Goal: Transaction & Acquisition: Purchase product/service

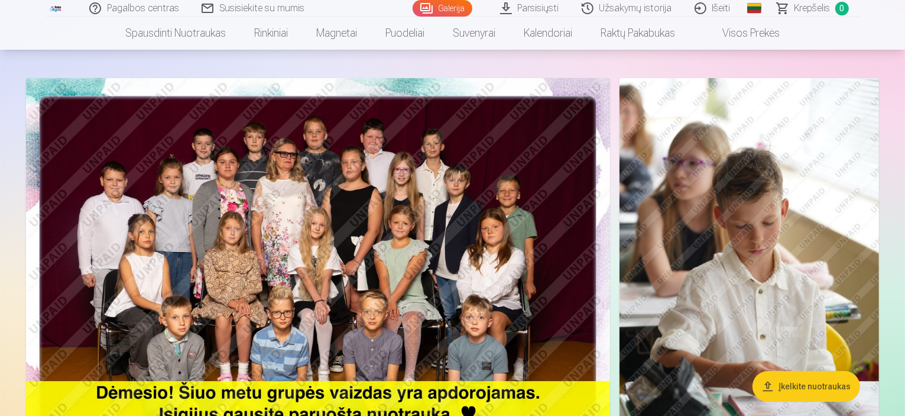
scroll to position [45, 0]
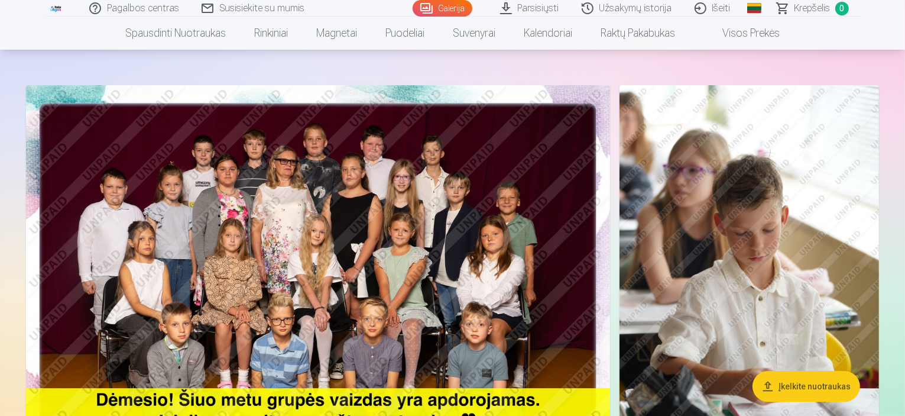
click at [712, 14] on link "Išeiti" at bounding box center [713, 8] width 59 height 17
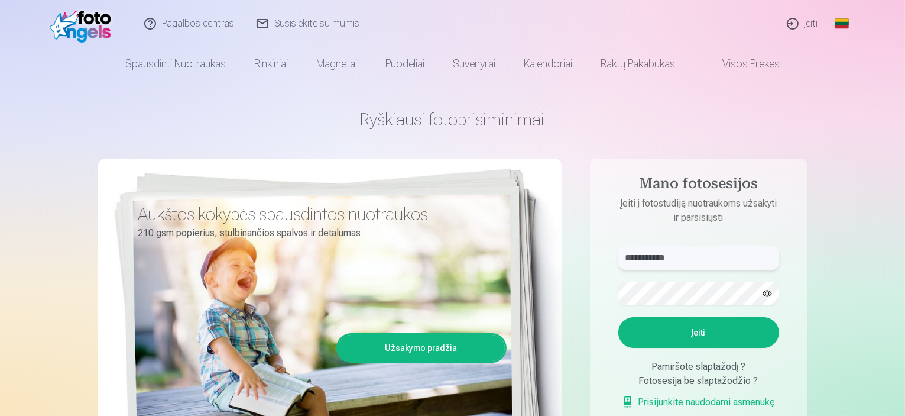
click at [692, 252] on input "**********" at bounding box center [698, 258] width 161 height 24
type input "*"
type input "**********"
click at [658, 329] on button "Įeiti" at bounding box center [698, 332] width 161 height 31
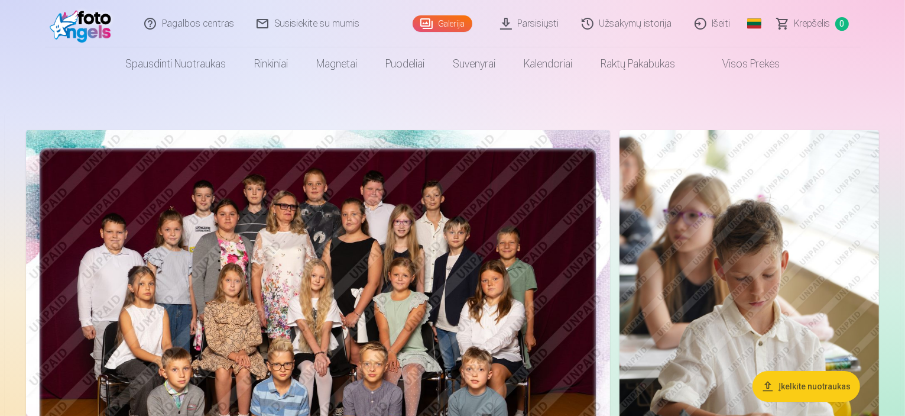
click at [414, 293] on img at bounding box center [318, 325] width 584 height 390
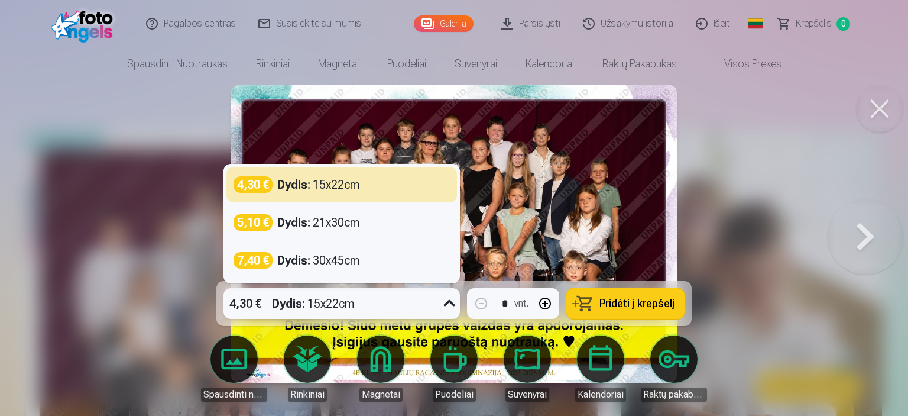
click at [447, 300] on icon at bounding box center [449, 303] width 19 height 19
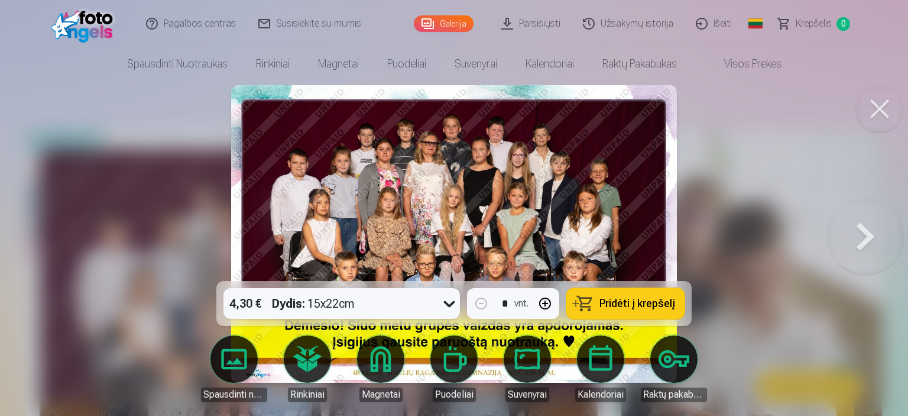
click at [681, 235] on div at bounding box center [454, 208] width 908 height 416
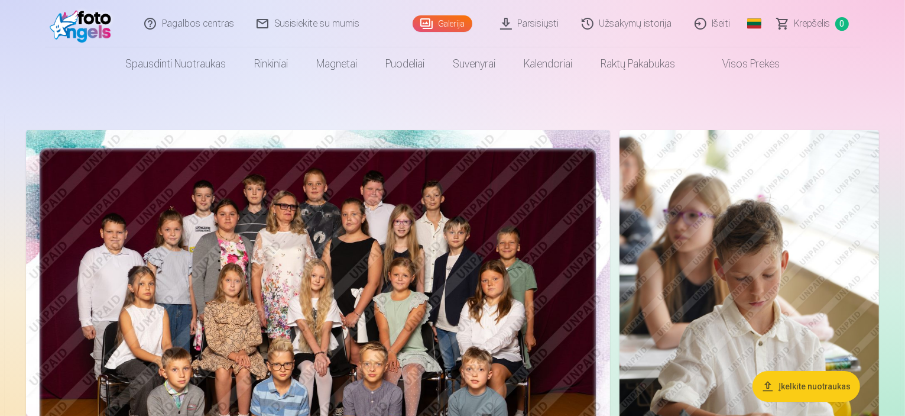
click at [408, 288] on img at bounding box center [318, 325] width 584 height 390
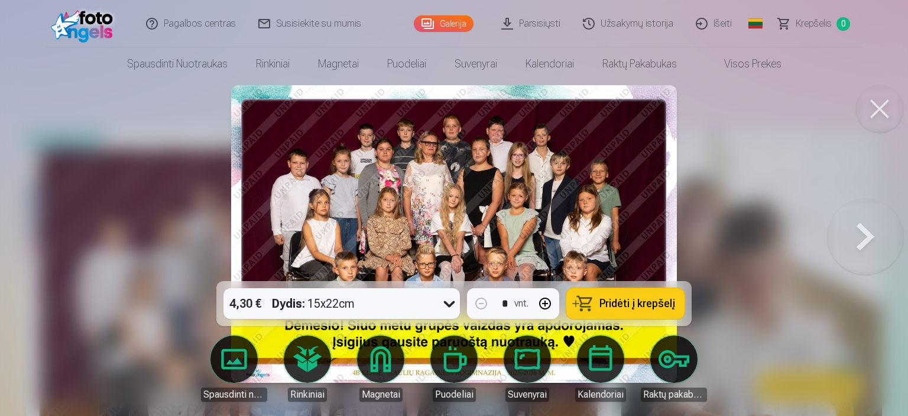
click at [858, 230] on button at bounding box center [866, 234] width 76 height 70
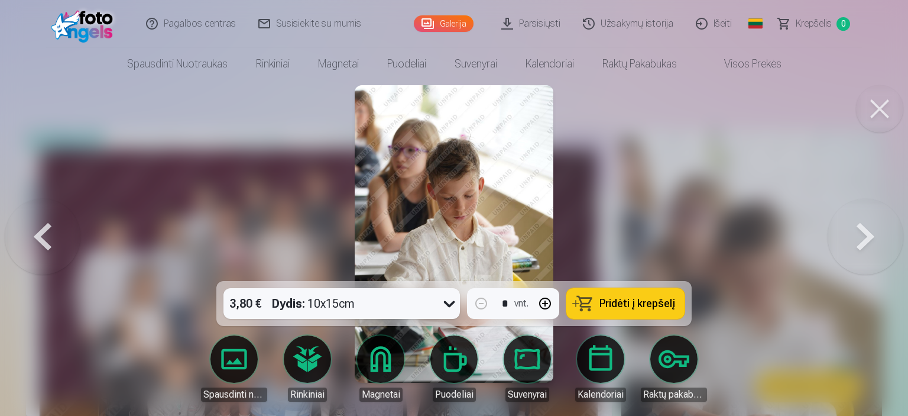
click at [52, 241] on button at bounding box center [43, 234] width 76 height 70
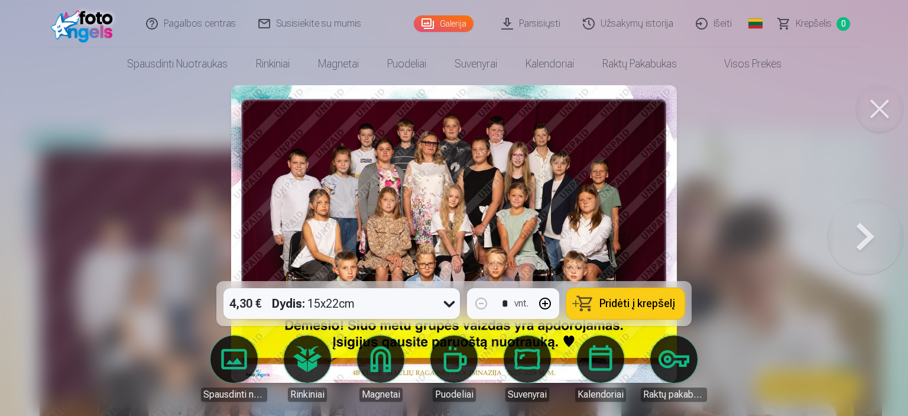
click at [867, 231] on button at bounding box center [866, 234] width 76 height 70
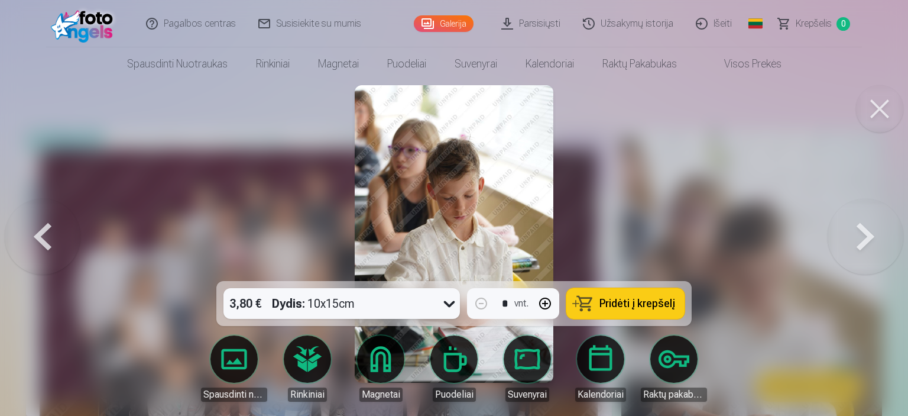
click at [867, 231] on button at bounding box center [866, 234] width 76 height 70
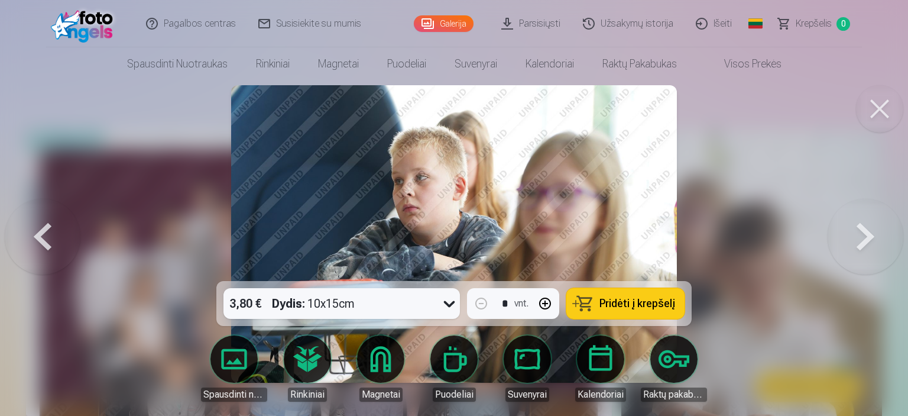
click at [867, 231] on button at bounding box center [866, 234] width 76 height 70
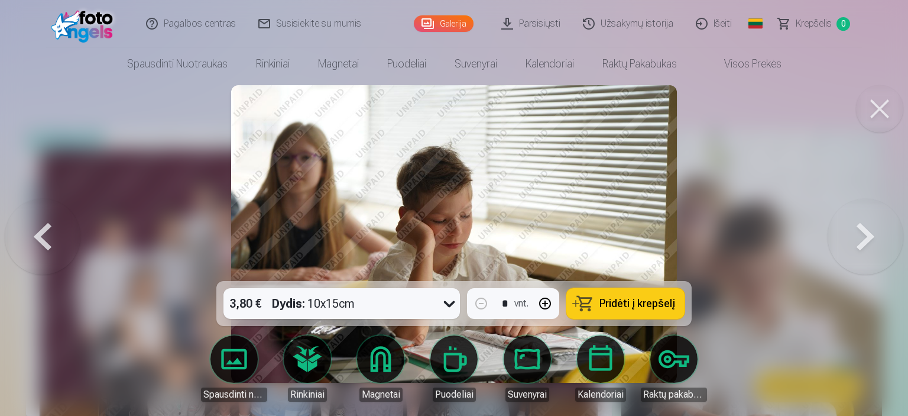
click at [867, 231] on button at bounding box center [866, 234] width 76 height 70
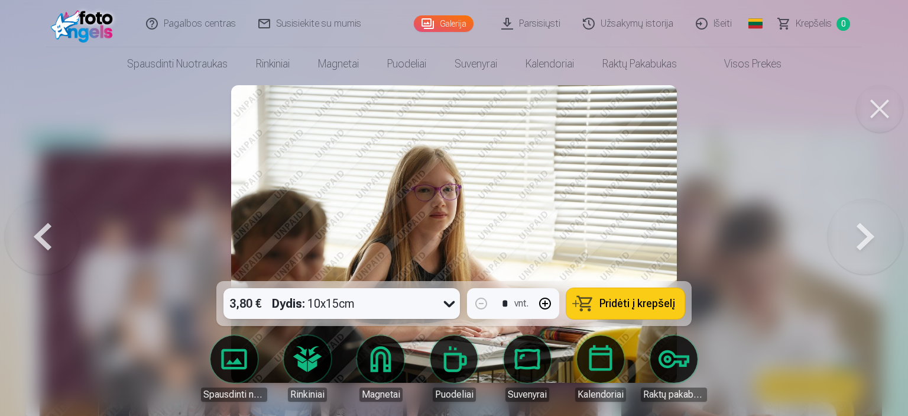
click at [867, 231] on button at bounding box center [866, 234] width 76 height 70
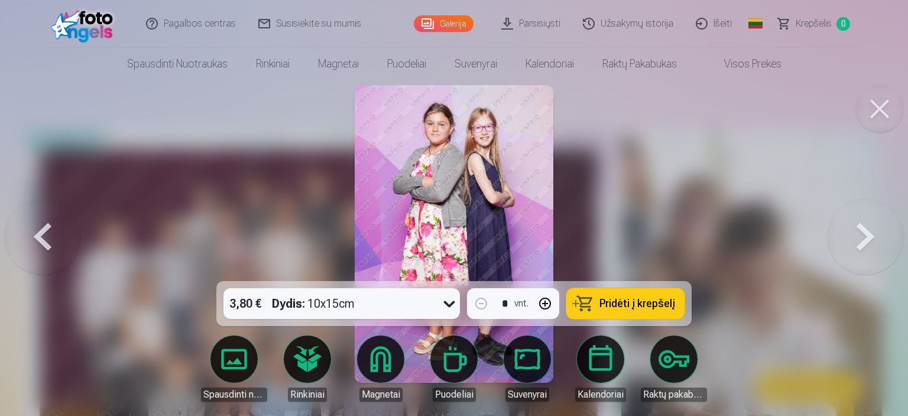
click at [867, 231] on button at bounding box center [866, 234] width 76 height 70
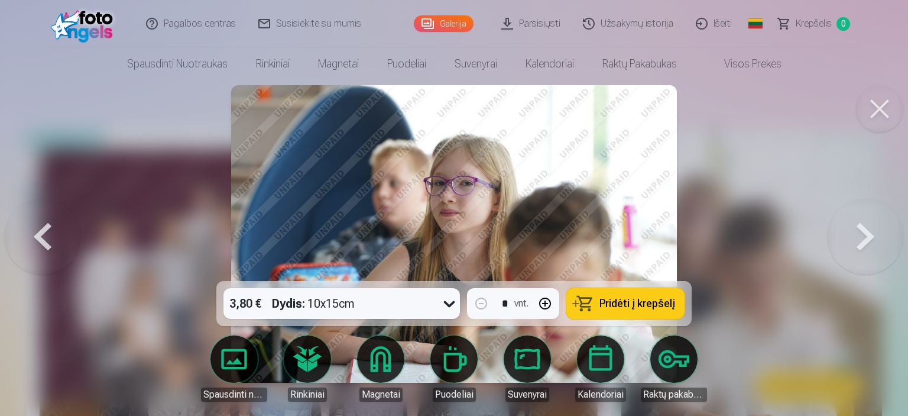
click at [867, 231] on button at bounding box center [866, 234] width 76 height 70
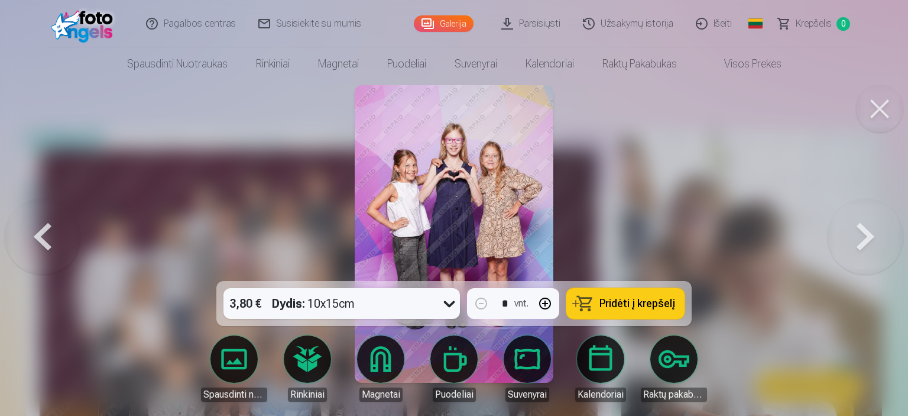
click at [45, 238] on button at bounding box center [43, 234] width 76 height 70
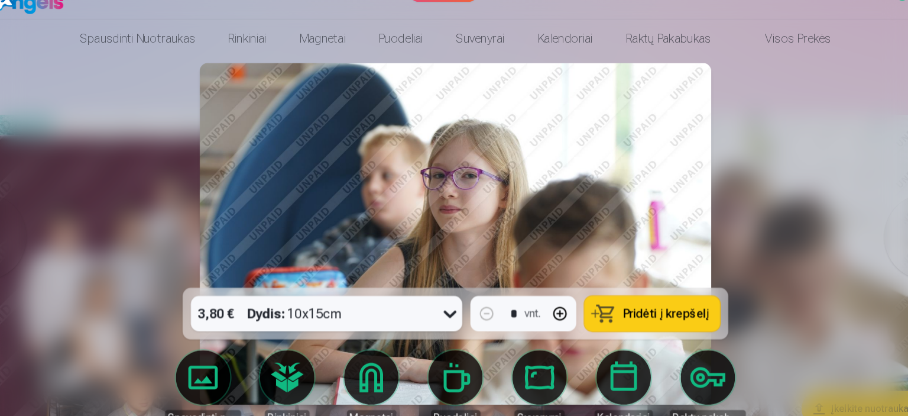
click at [437, 304] on div "3,80 € Dydis : 10x15cm" at bounding box center [330, 303] width 215 height 31
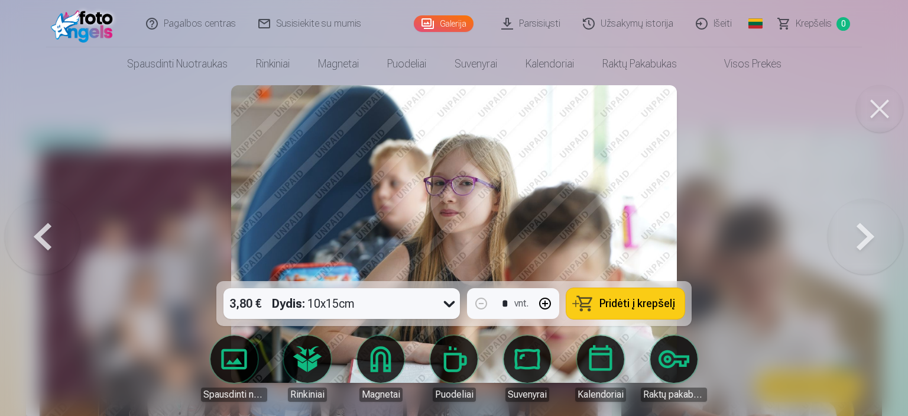
click at [31, 234] on button at bounding box center [43, 234] width 76 height 70
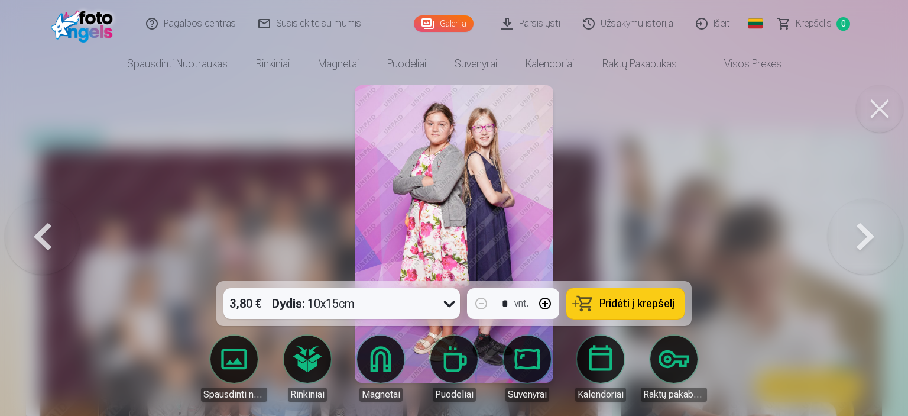
click at [883, 115] on button at bounding box center [879, 108] width 47 height 47
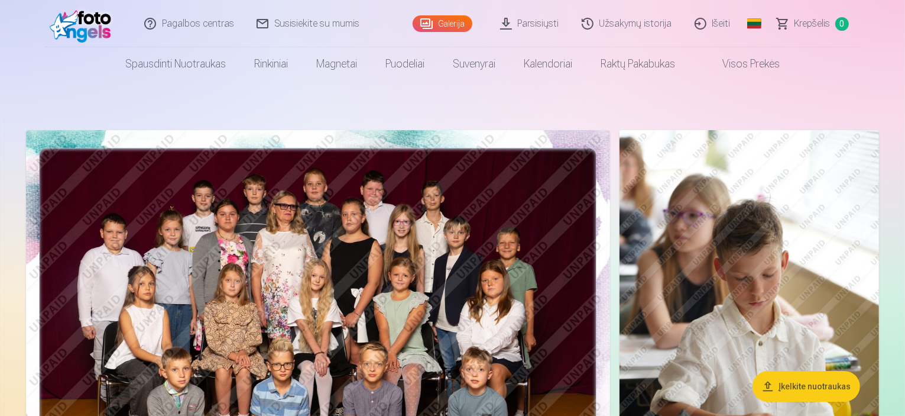
click at [739, 257] on img at bounding box center [750, 325] width 260 height 390
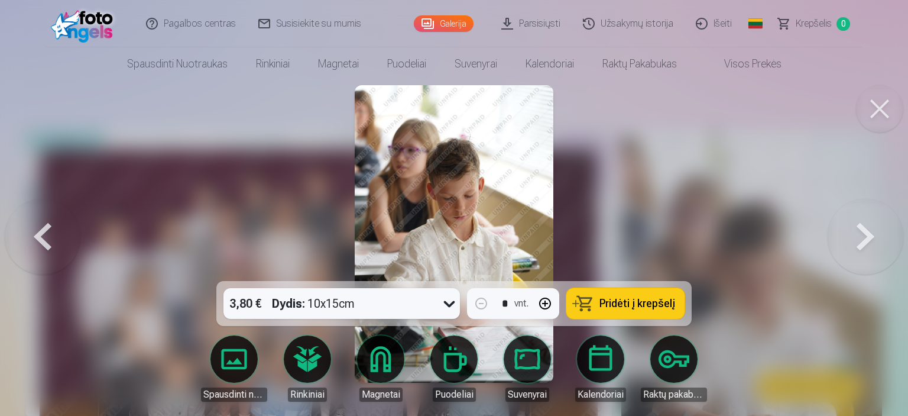
click at [873, 239] on button at bounding box center [866, 234] width 76 height 70
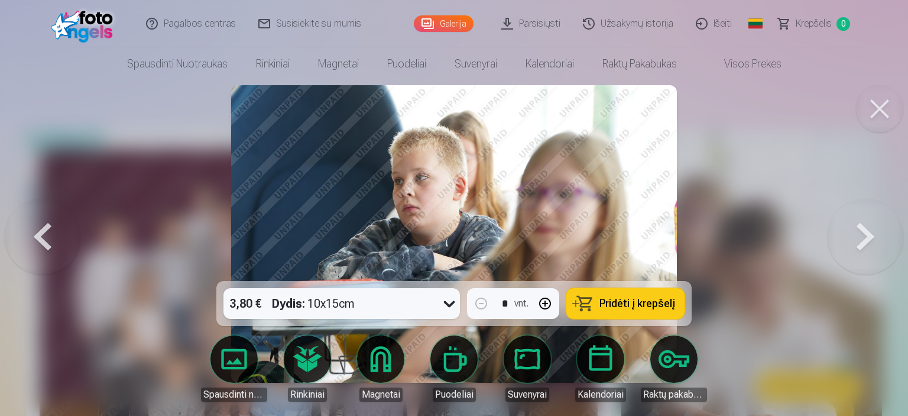
click at [873, 239] on button at bounding box center [866, 234] width 76 height 70
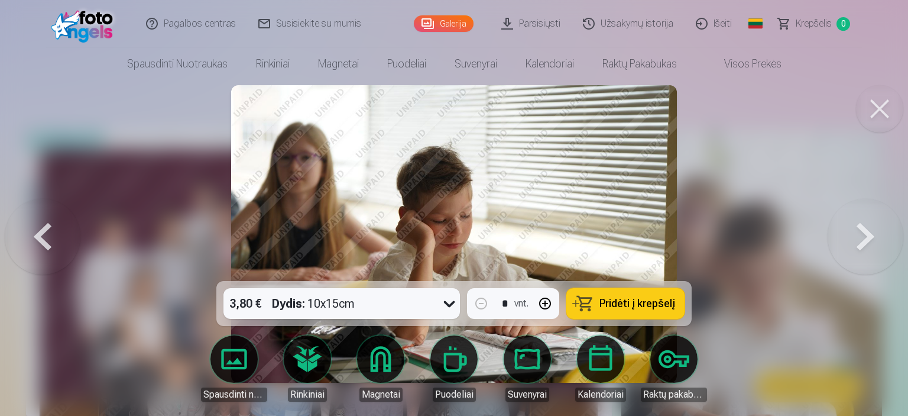
click at [873, 239] on button at bounding box center [866, 234] width 76 height 70
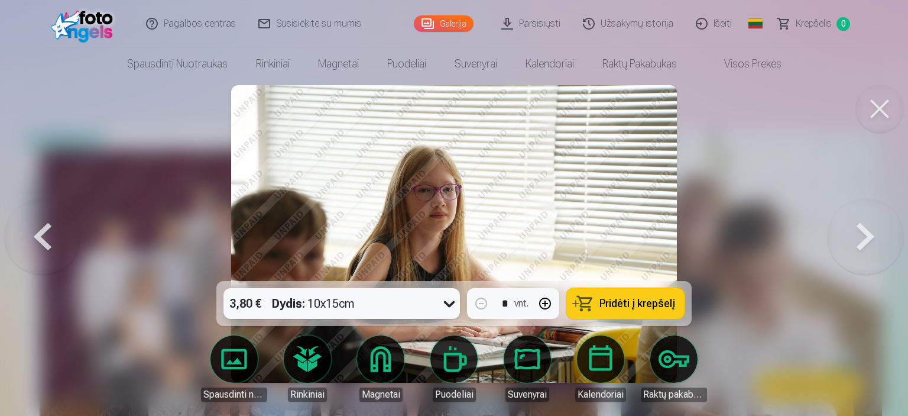
click at [872, 252] on button at bounding box center [866, 234] width 76 height 70
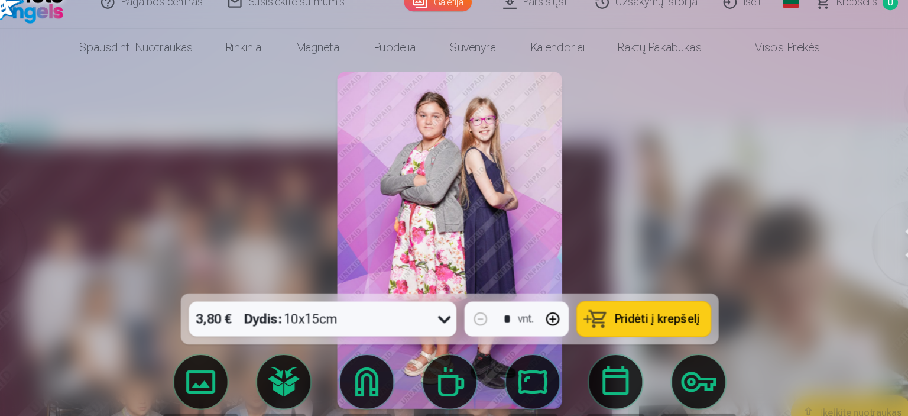
click at [848, 245] on button at bounding box center [866, 234] width 76 height 70
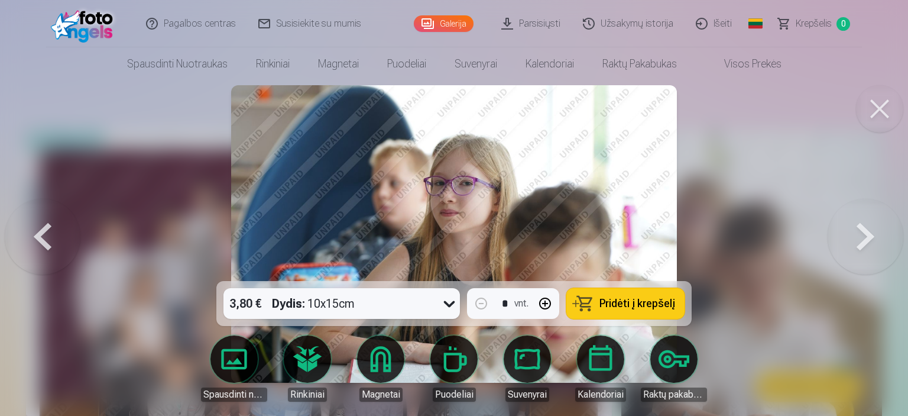
click at [870, 243] on button at bounding box center [866, 234] width 76 height 70
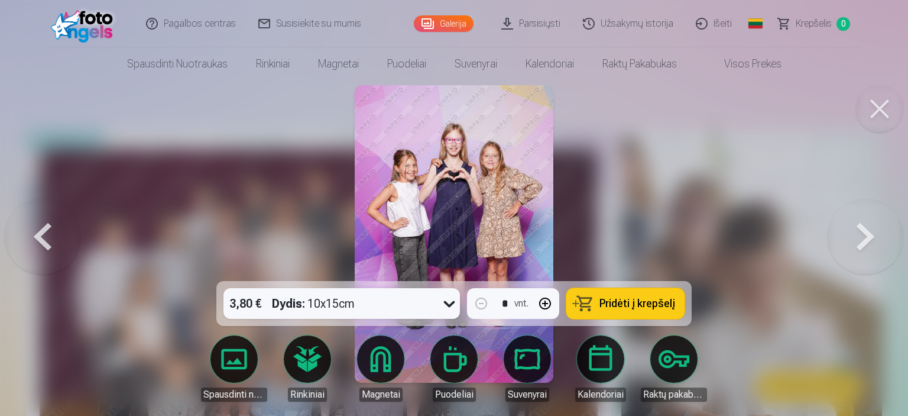
click at [870, 243] on button at bounding box center [866, 234] width 76 height 70
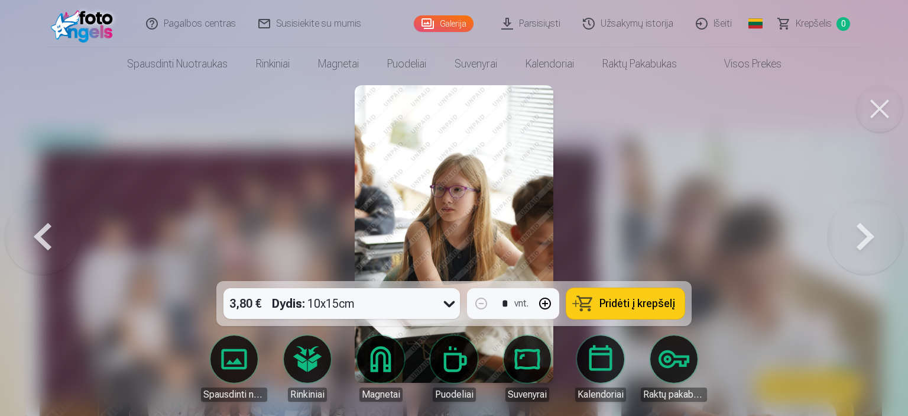
click at [862, 248] on button at bounding box center [866, 234] width 76 height 70
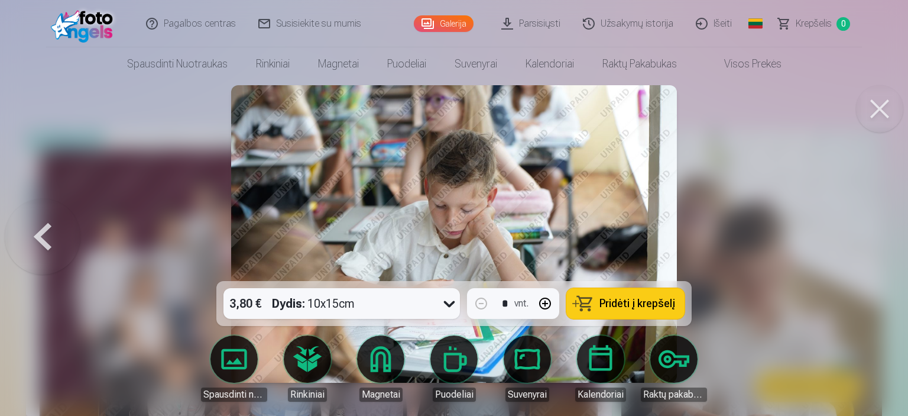
click at [862, 248] on div at bounding box center [454, 208] width 908 height 416
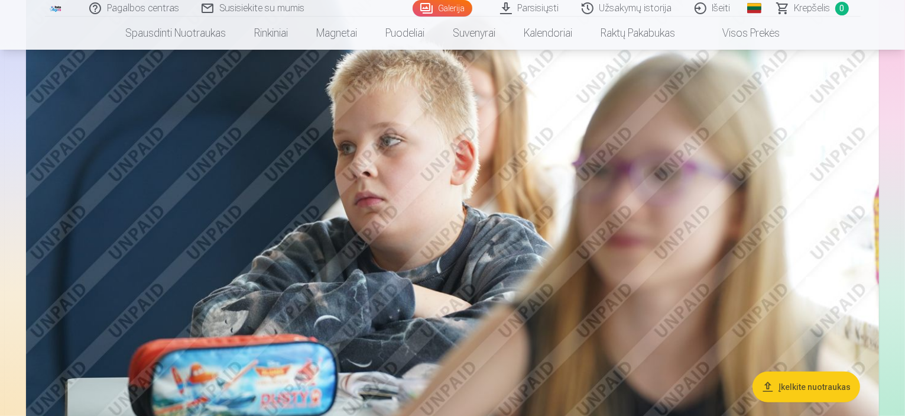
scroll to position [565, 0]
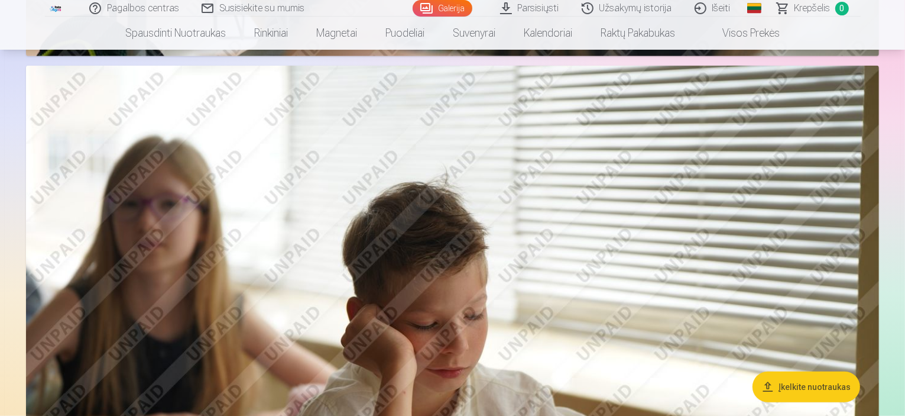
click at [613, 332] on img at bounding box center [452, 350] width 853 height 569
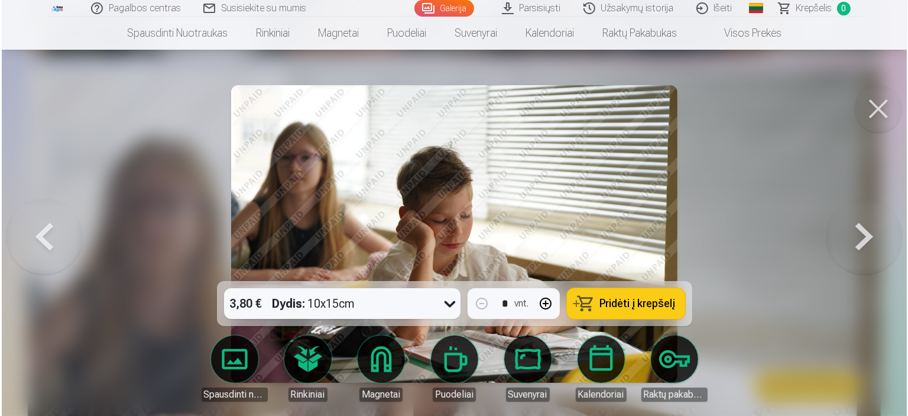
scroll to position [1043, 0]
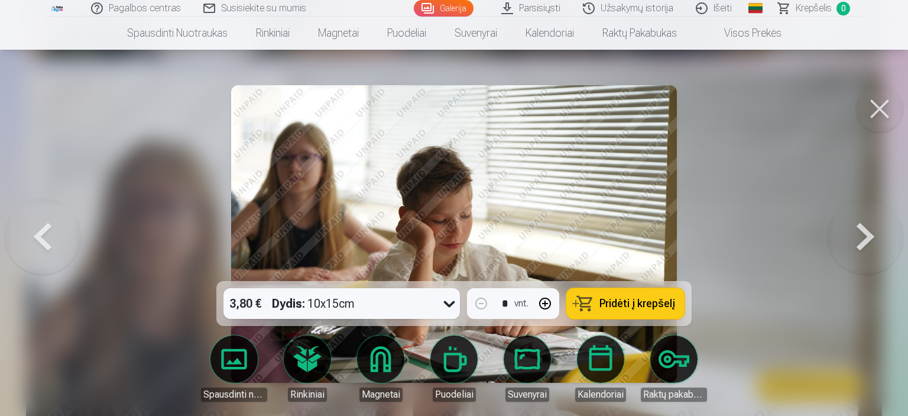
click at [886, 93] on button at bounding box center [879, 108] width 47 height 47
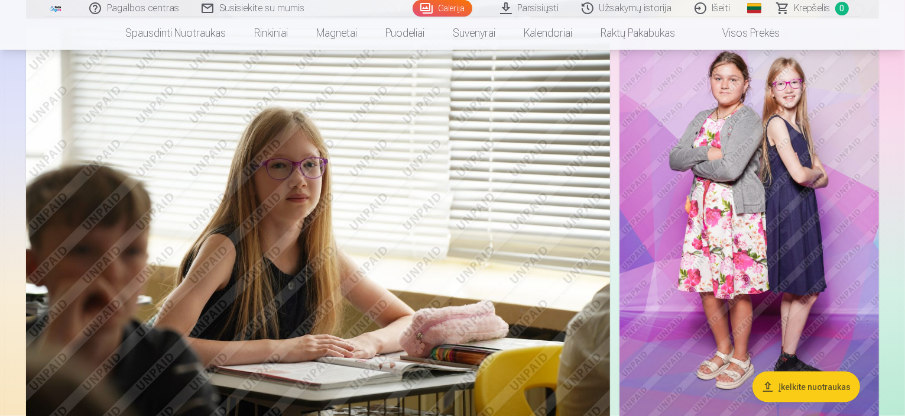
scroll to position [1659, 0]
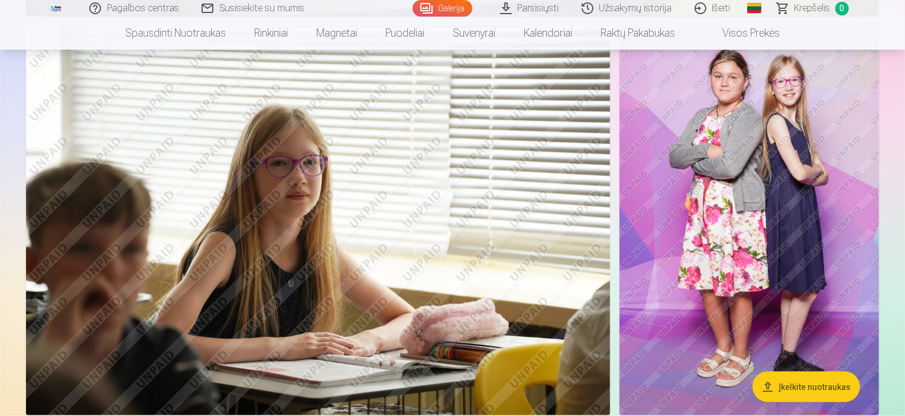
click at [790, 103] on img at bounding box center [750, 221] width 260 height 390
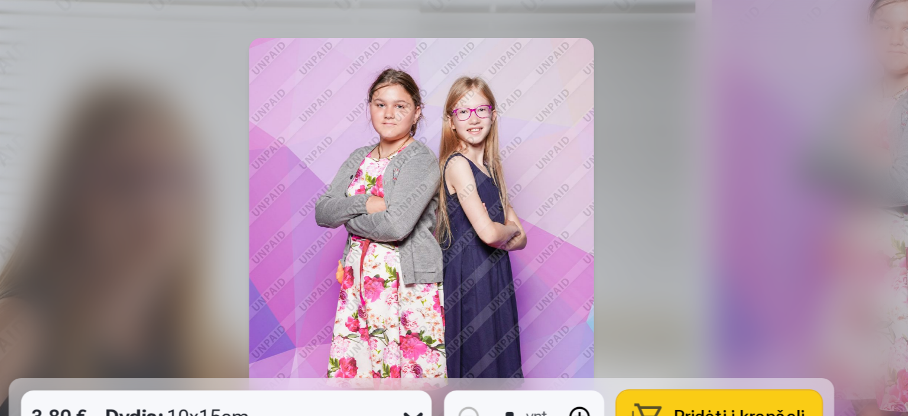
scroll to position [1662, 0]
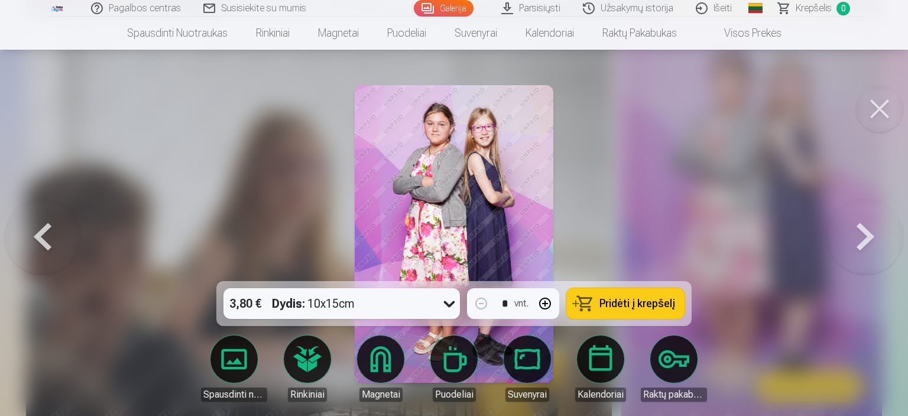
click at [878, 119] on button at bounding box center [879, 108] width 47 height 47
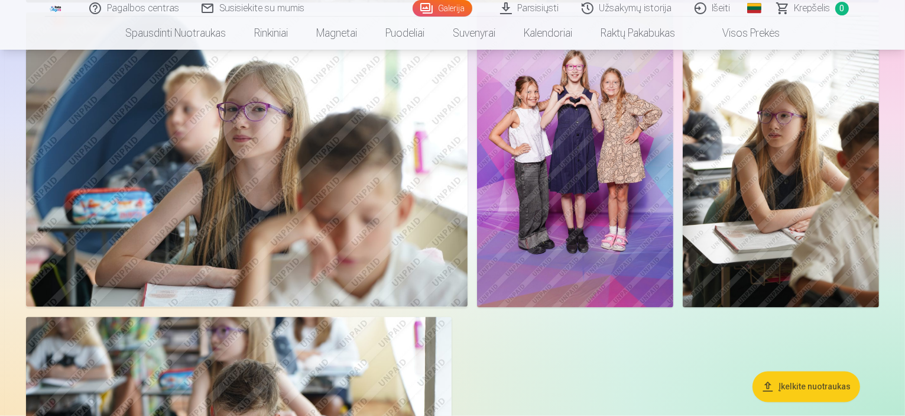
scroll to position [2067, 0]
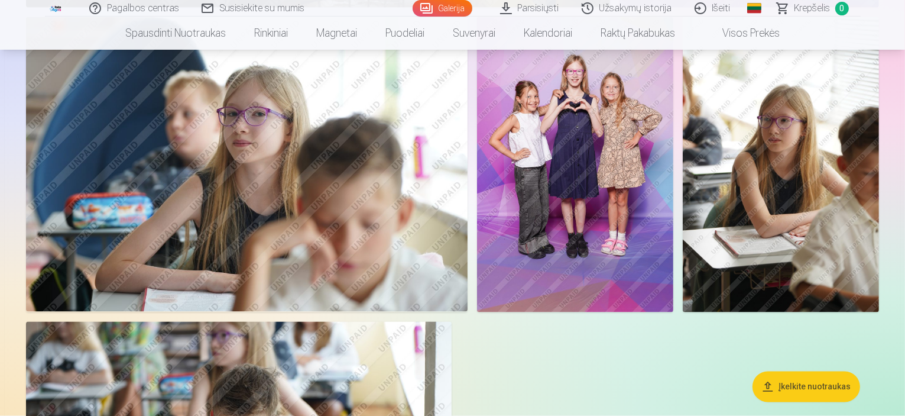
click at [673, 215] on img at bounding box center [575, 164] width 196 height 294
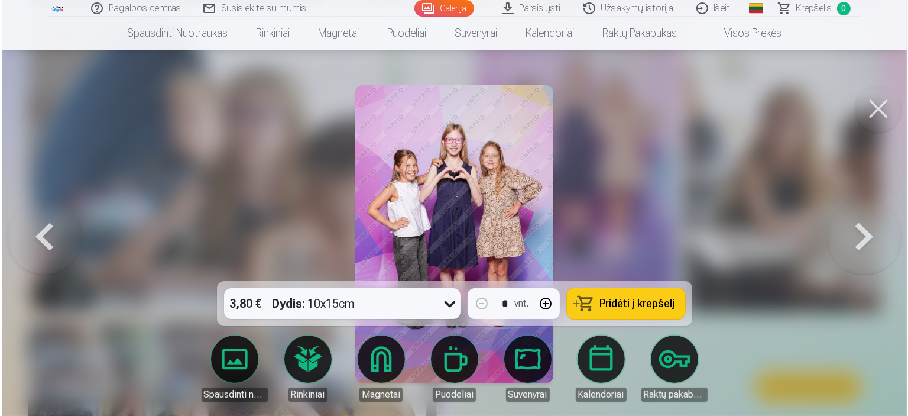
scroll to position [2071, 0]
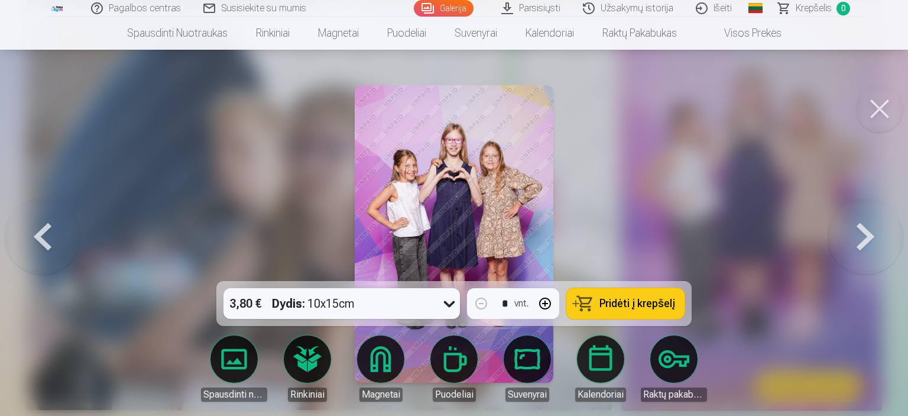
click at [873, 115] on button at bounding box center [879, 108] width 47 height 47
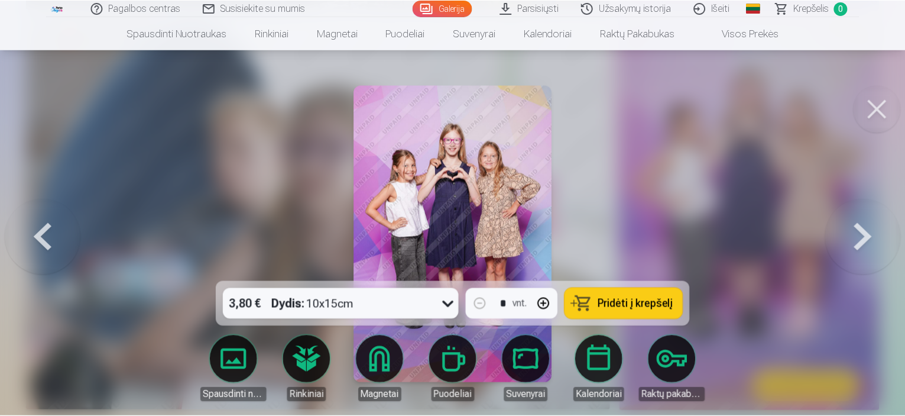
scroll to position [2067, 0]
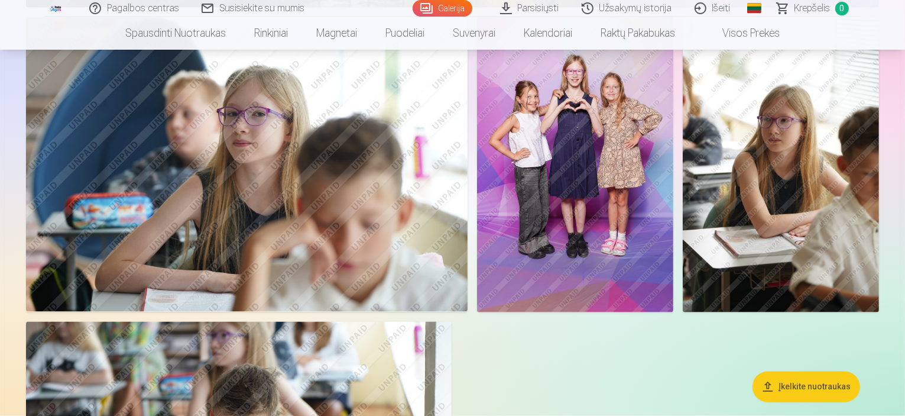
click at [673, 198] on img at bounding box center [575, 164] width 196 height 294
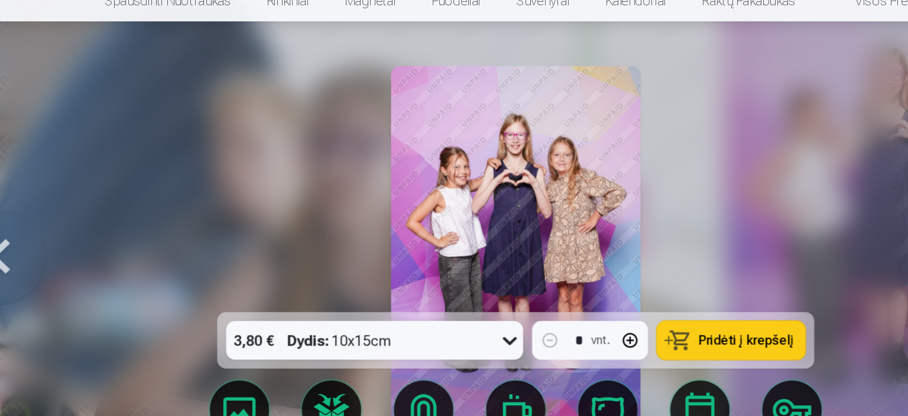
scroll to position [2071, 0]
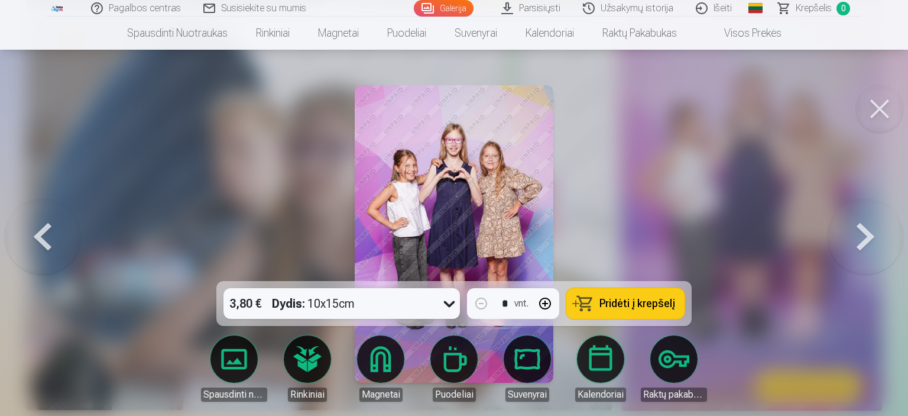
click at [884, 109] on button at bounding box center [879, 108] width 47 height 47
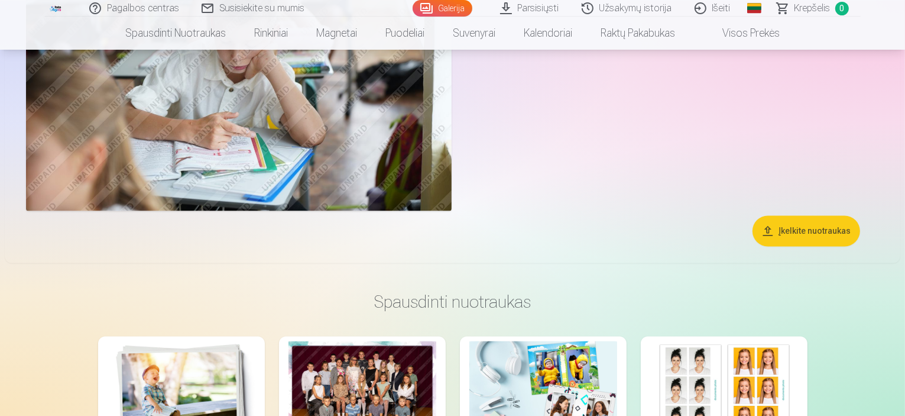
scroll to position [2462, 0]
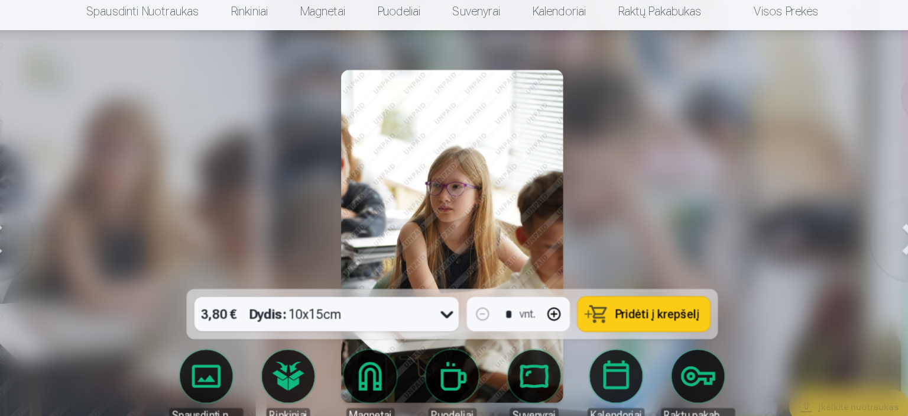
scroll to position [2469, 0]
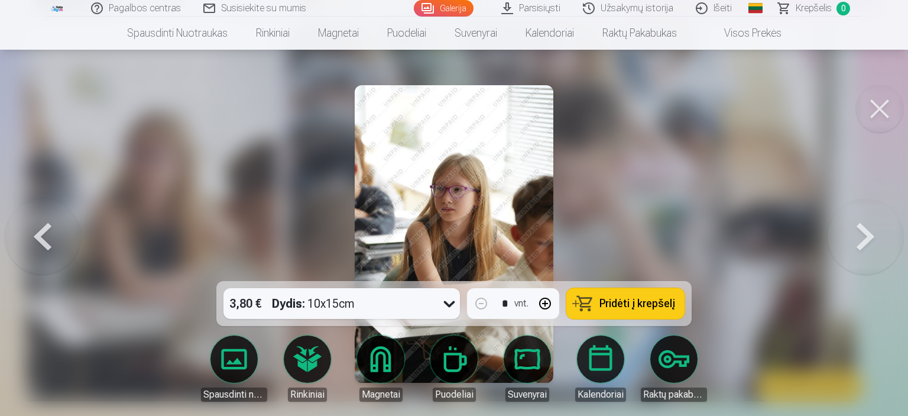
click at [880, 105] on button at bounding box center [879, 108] width 47 height 47
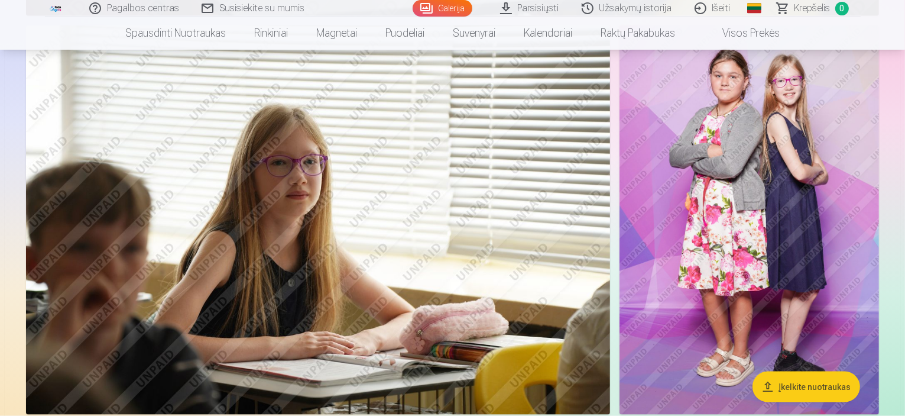
scroll to position [1657, 0]
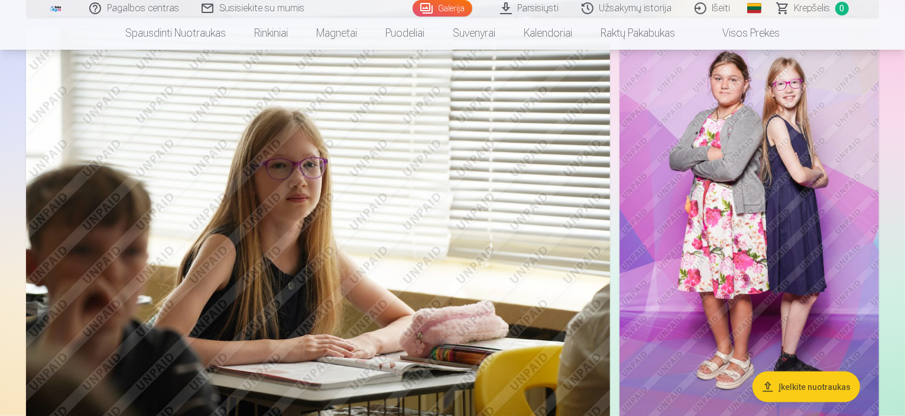
click at [537, 192] on img at bounding box center [318, 222] width 584 height 389
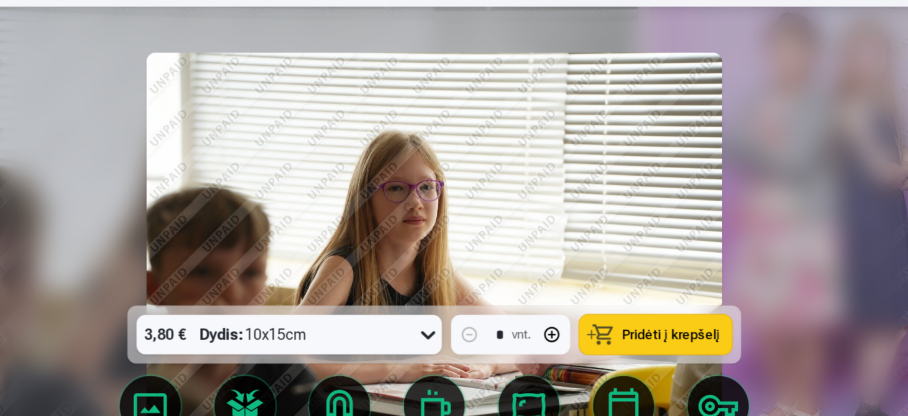
scroll to position [1660, 0]
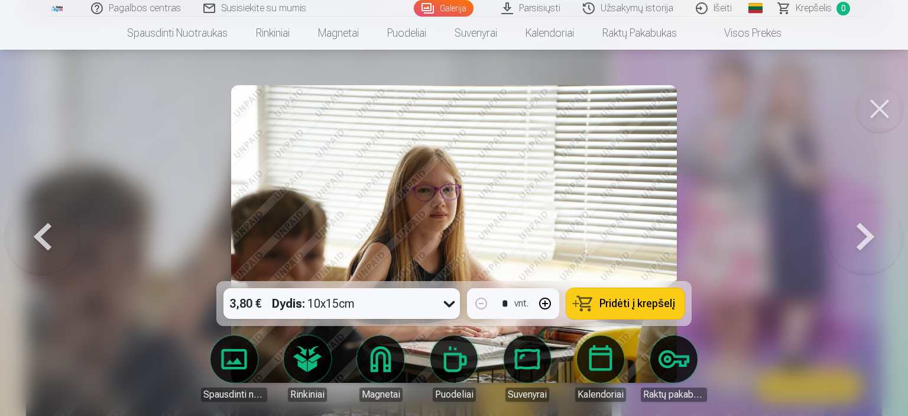
click at [880, 116] on button at bounding box center [879, 108] width 47 height 47
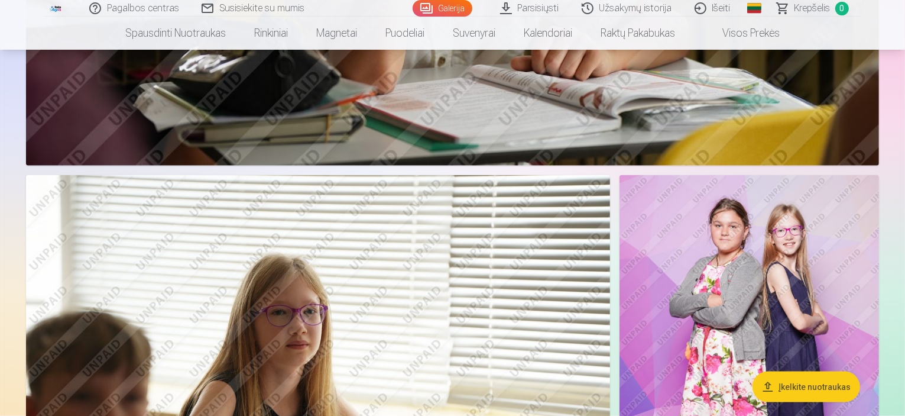
scroll to position [1468, 0]
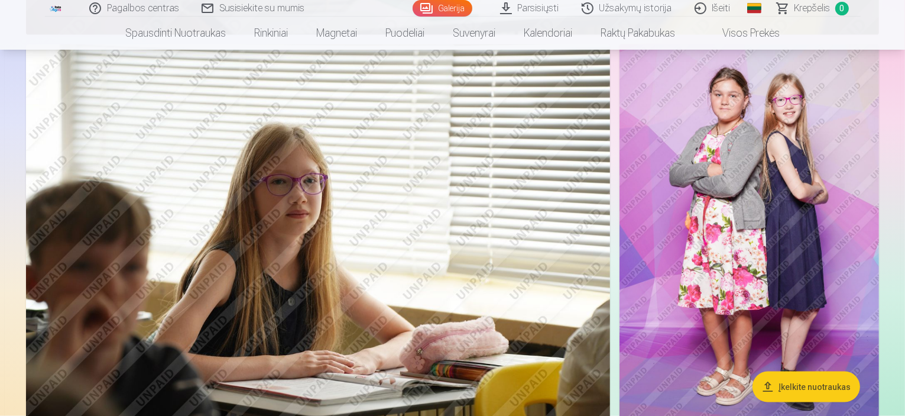
click at [812, 286] on img at bounding box center [750, 239] width 260 height 390
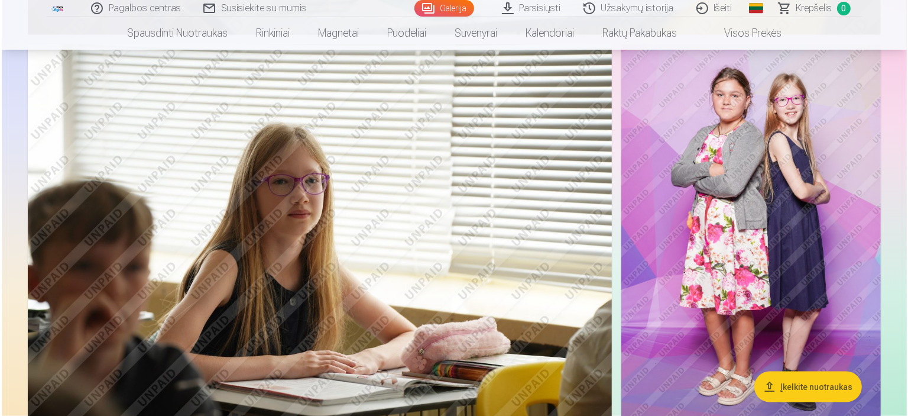
scroll to position [1644, 0]
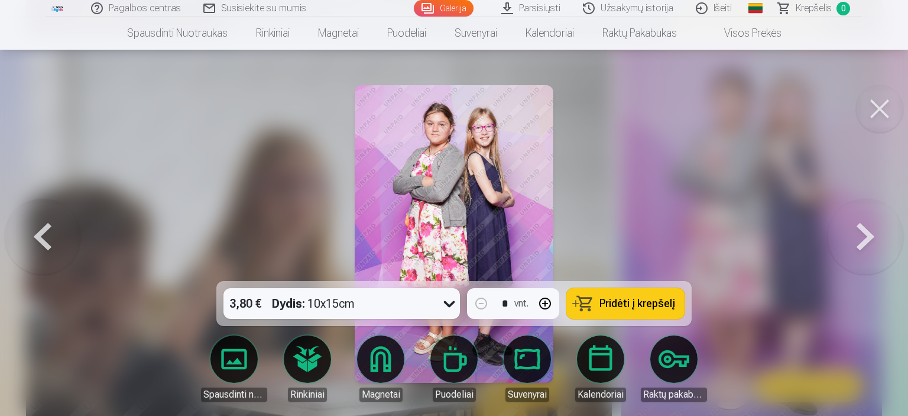
click at [873, 107] on button at bounding box center [879, 108] width 47 height 47
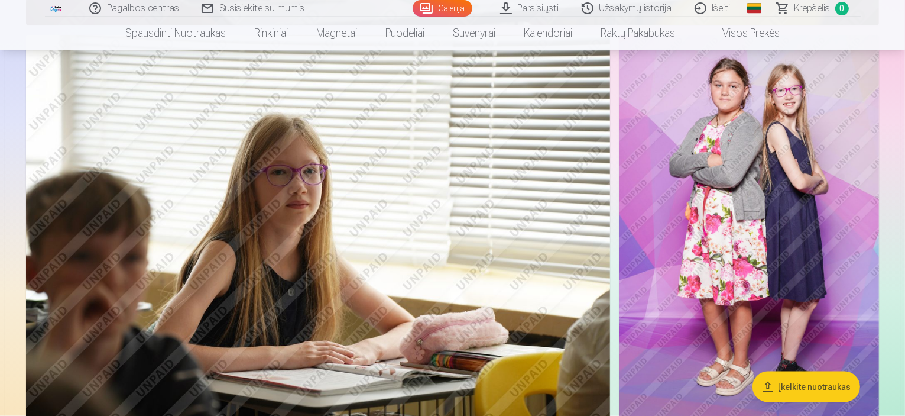
scroll to position [1664, 0]
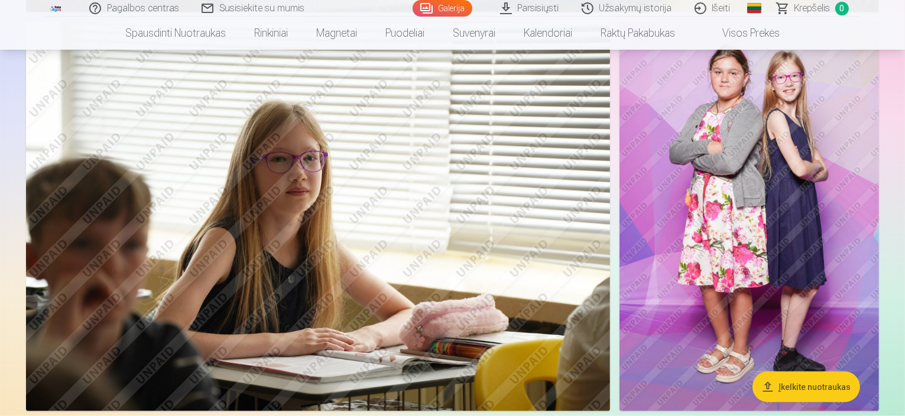
click at [290, 181] on img at bounding box center [318, 216] width 584 height 389
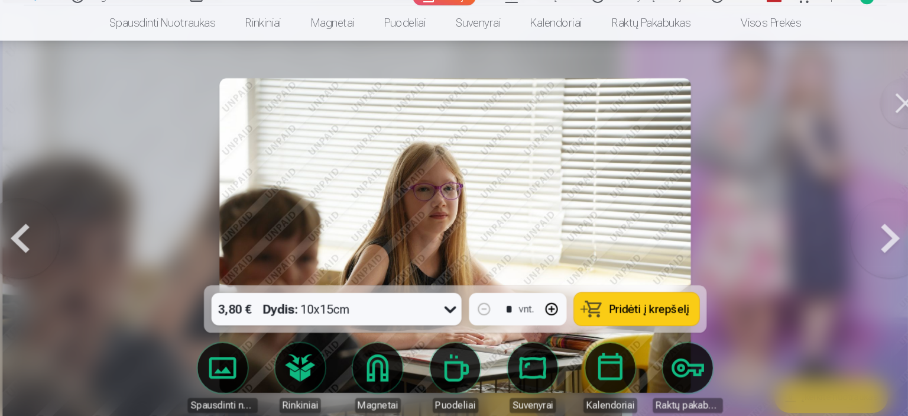
scroll to position [1667, 0]
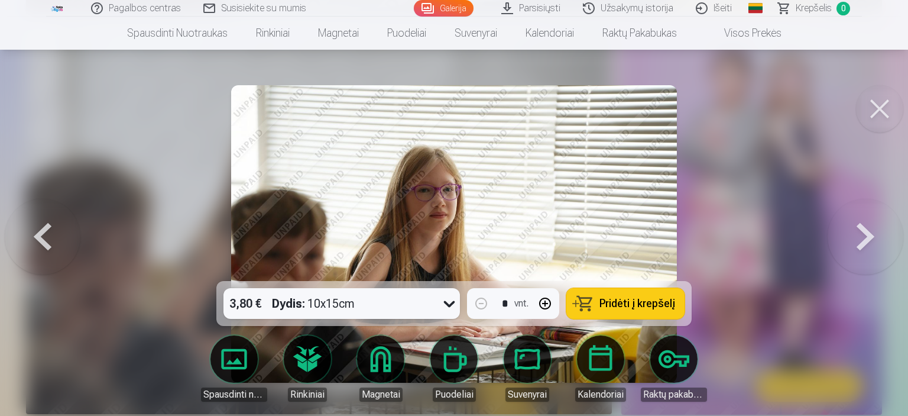
click at [886, 114] on button at bounding box center [879, 108] width 47 height 47
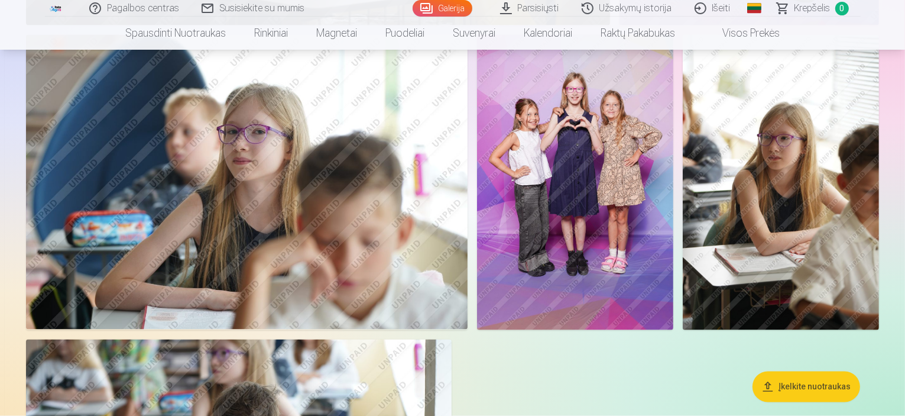
scroll to position [2051, 0]
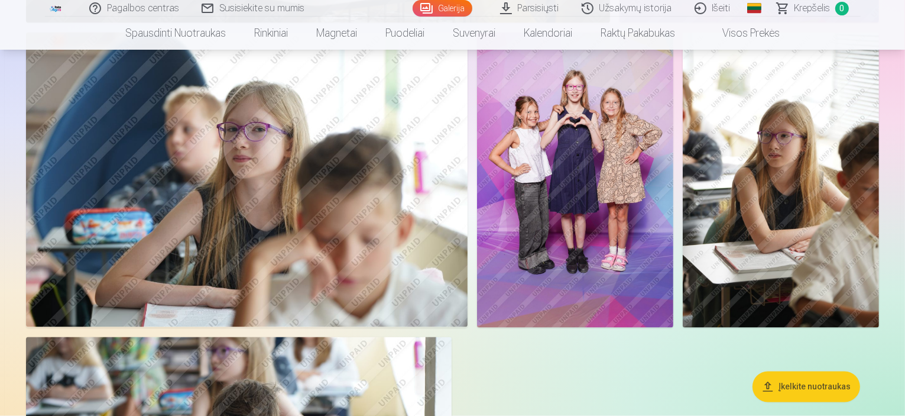
click at [673, 191] on img at bounding box center [575, 180] width 196 height 294
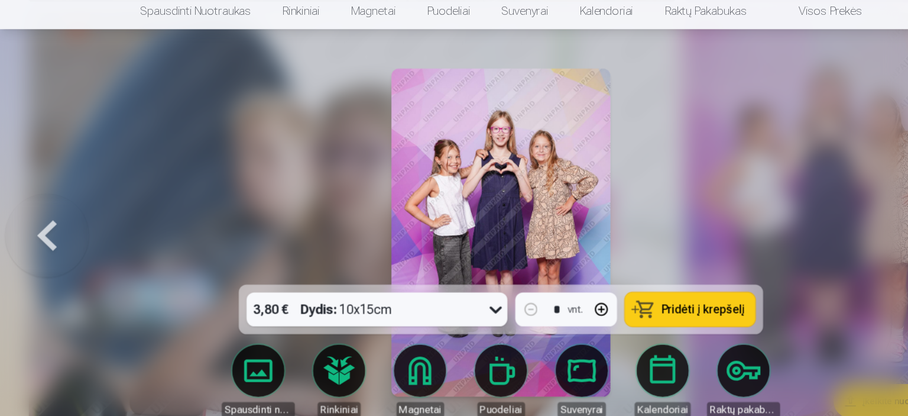
scroll to position [2056, 0]
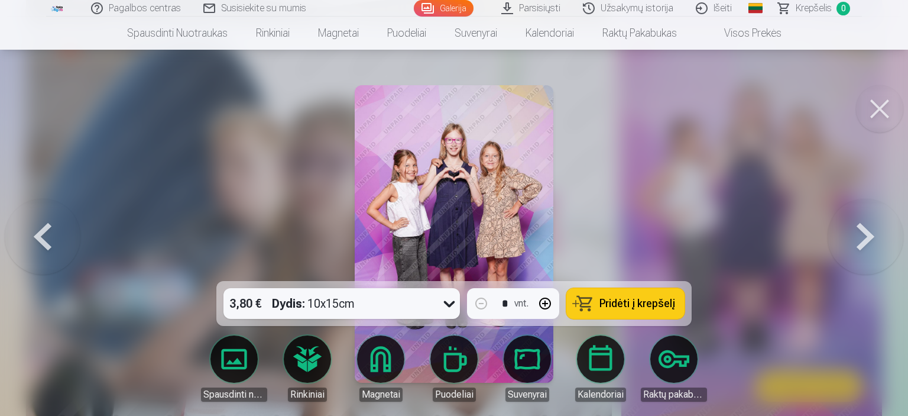
click at [861, 235] on button at bounding box center [866, 234] width 76 height 70
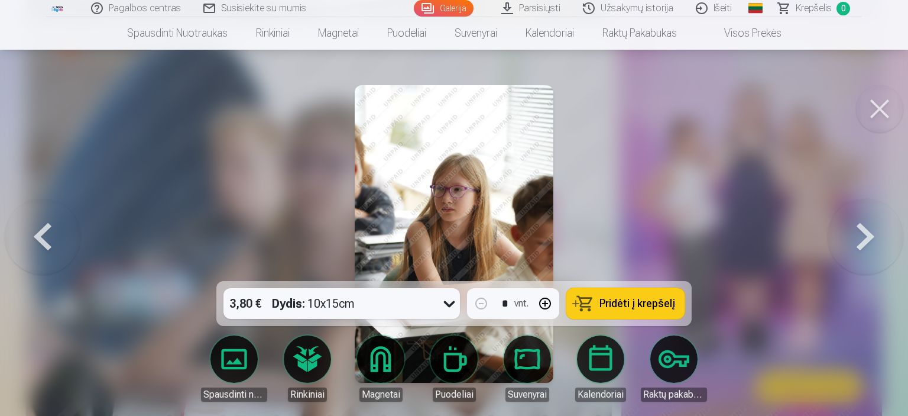
click at [861, 235] on button at bounding box center [866, 234] width 76 height 70
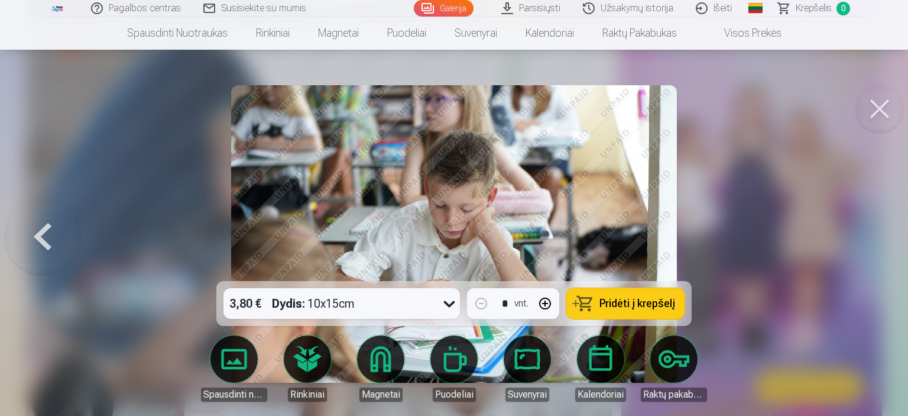
click at [861, 235] on div at bounding box center [454, 208] width 908 height 416
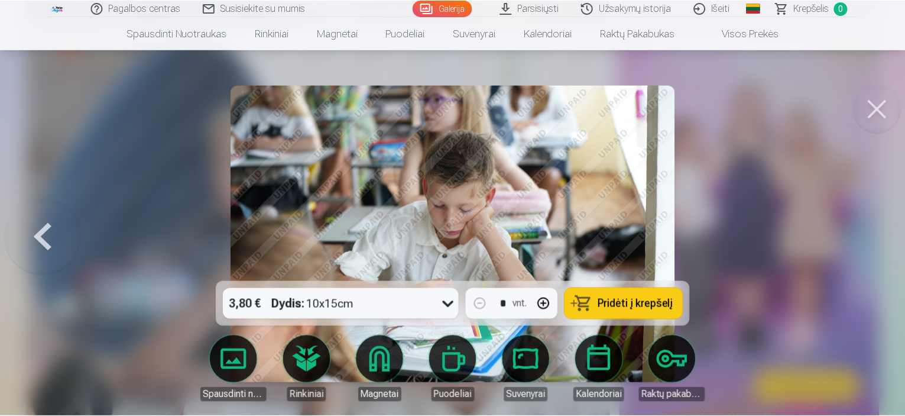
scroll to position [2051, 0]
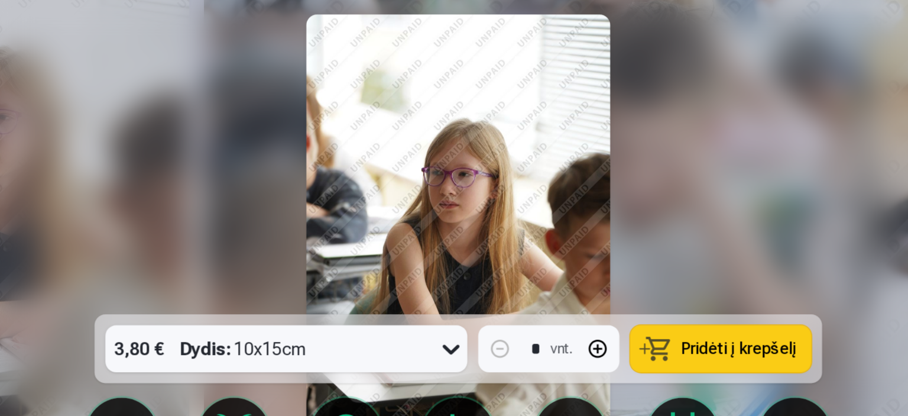
scroll to position [2472, 0]
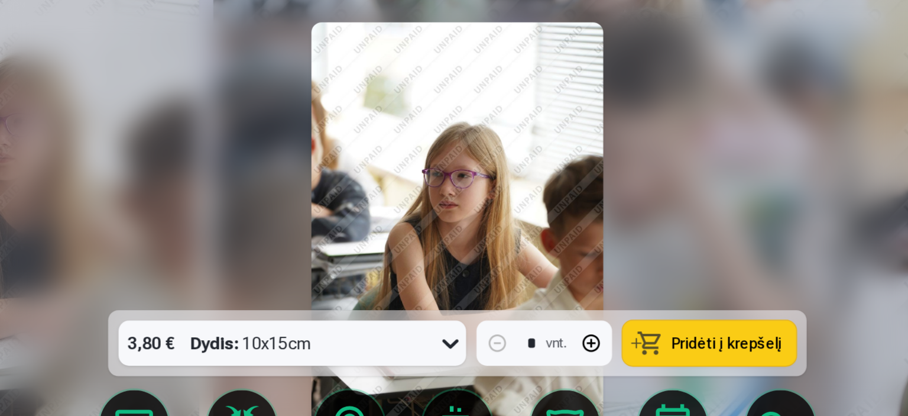
click at [641, 205] on div at bounding box center [454, 208] width 908 height 416
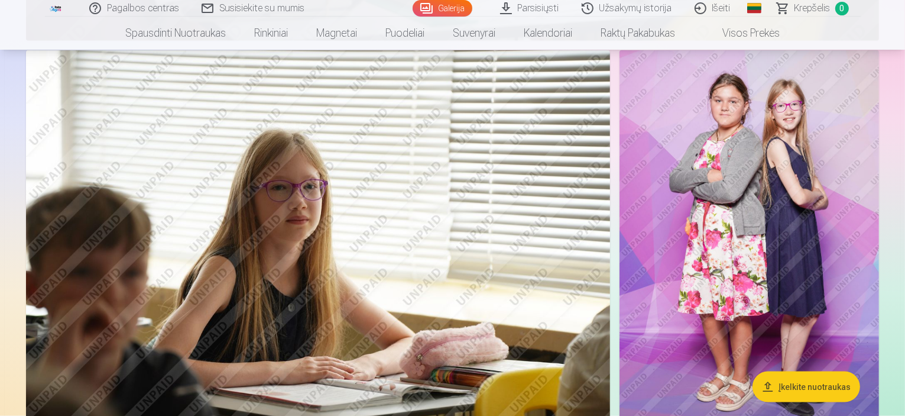
scroll to position [1637, 0]
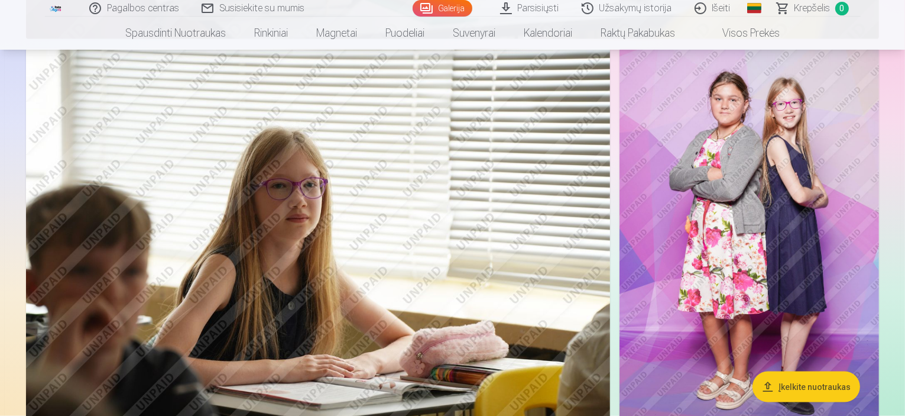
click at [724, 166] on img at bounding box center [750, 243] width 260 height 390
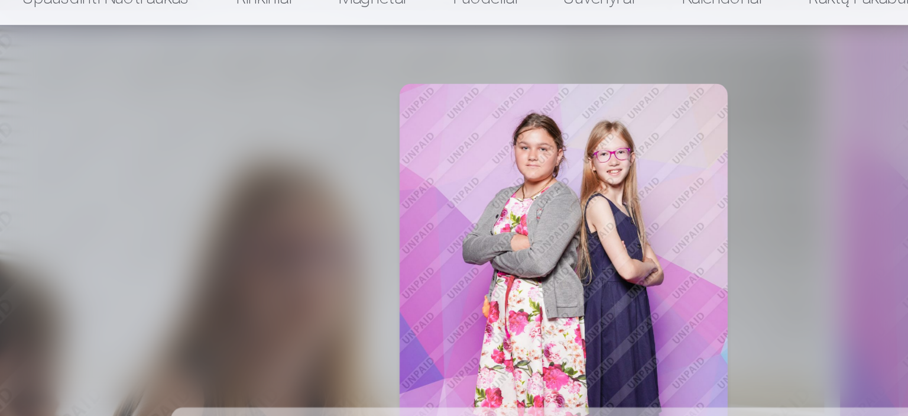
scroll to position [1640, 0]
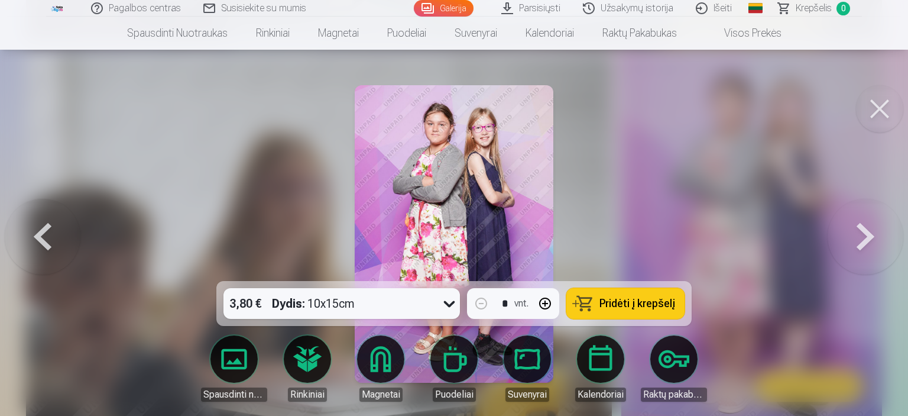
click at [876, 109] on button at bounding box center [879, 108] width 47 height 47
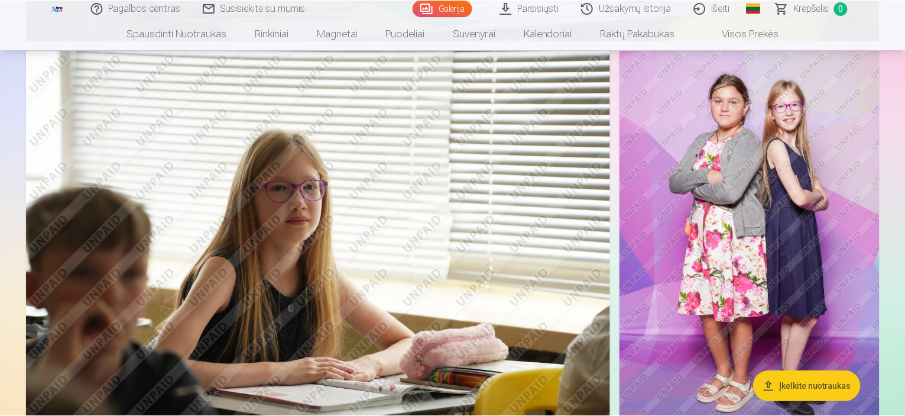
scroll to position [1637, 0]
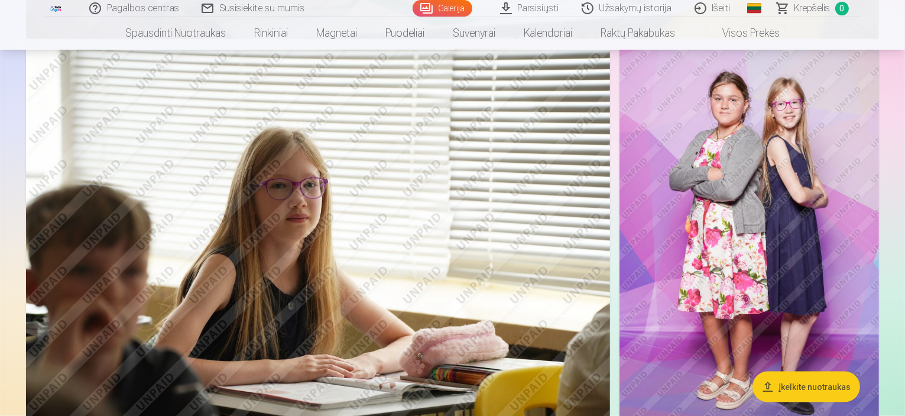
click at [312, 234] on img at bounding box center [318, 242] width 584 height 389
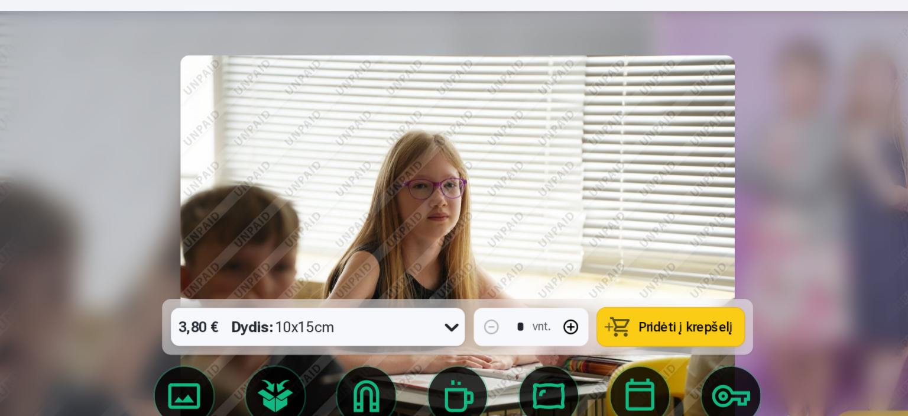
scroll to position [1640, 0]
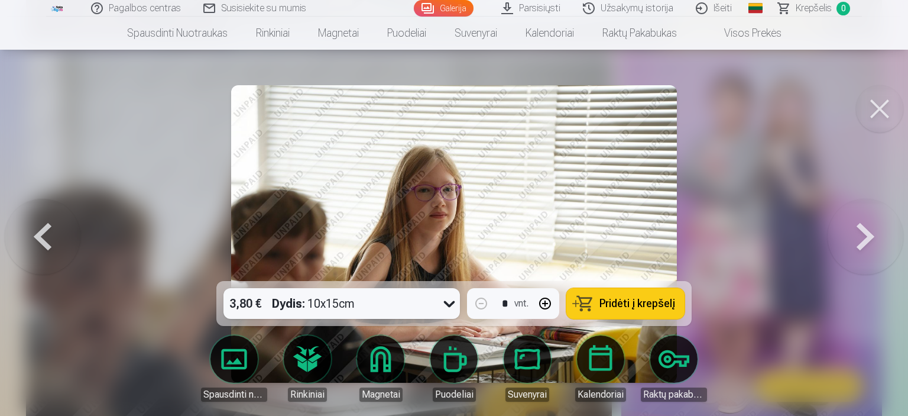
click at [889, 120] on button at bounding box center [879, 108] width 47 height 47
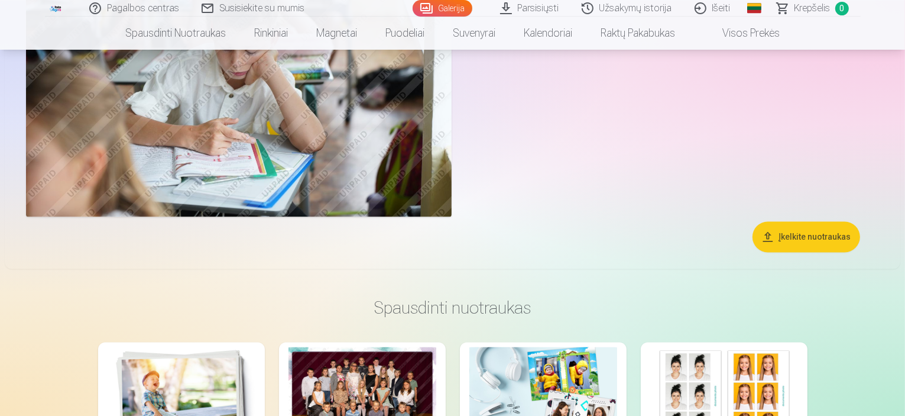
scroll to position [2456, 0]
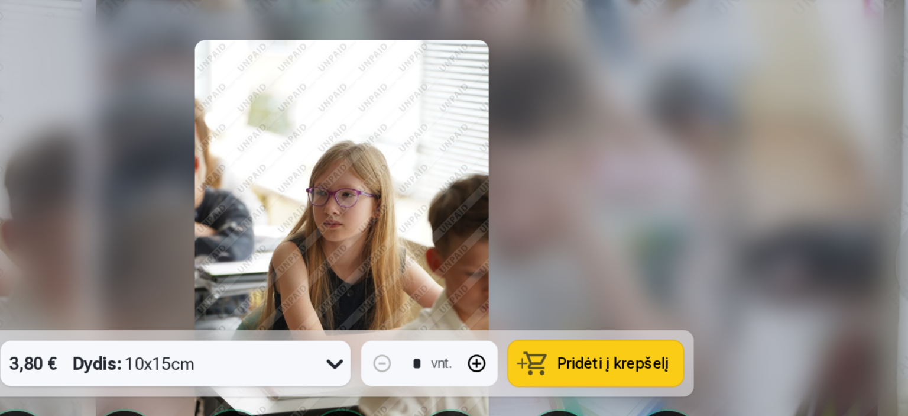
scroll to position [2463, 0]
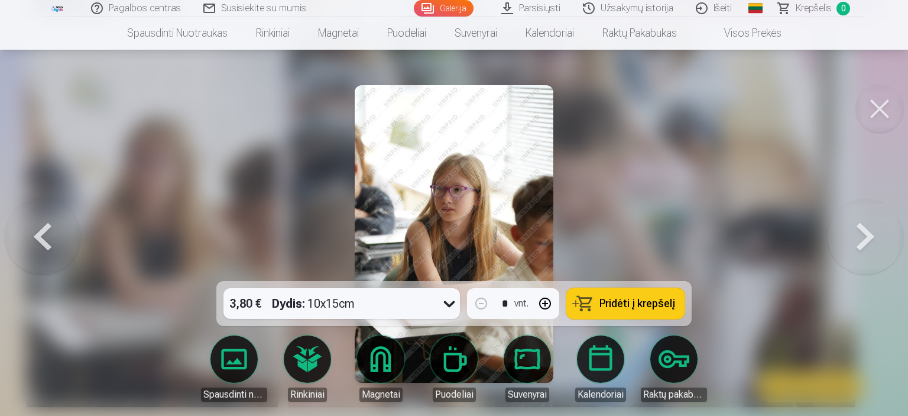
click at [887, 113] on button at bounding box center [879, 108] width 47 height 47
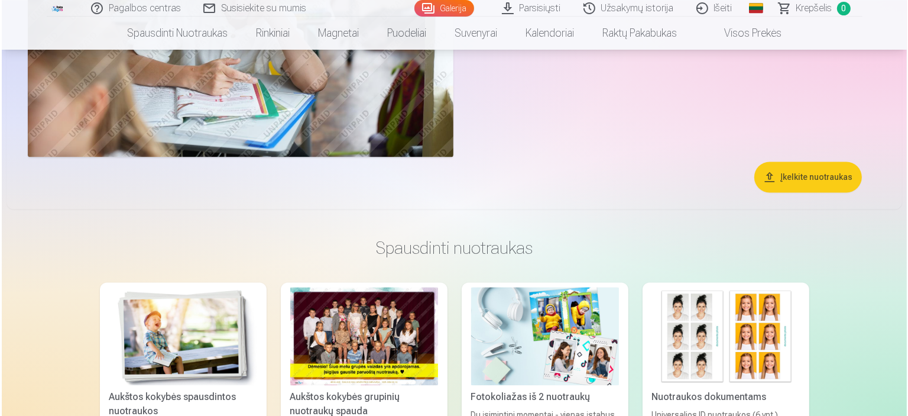
scroll to position [2514, 0]
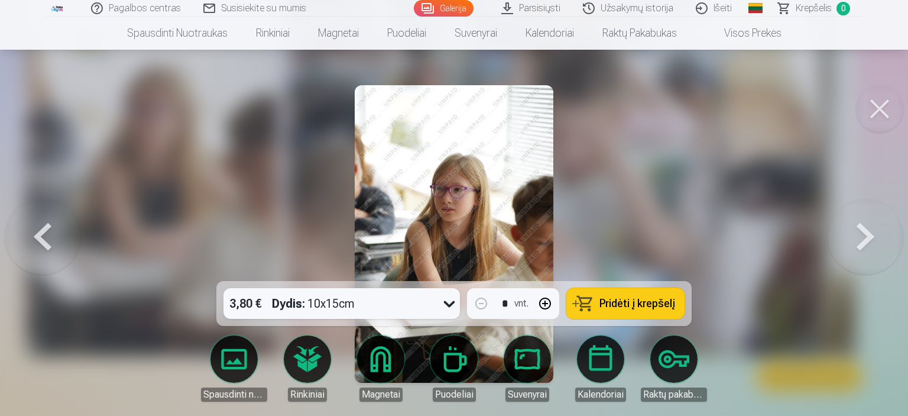
click at [882, 119] on button at bounding box center [879, 108] width 47 height 47
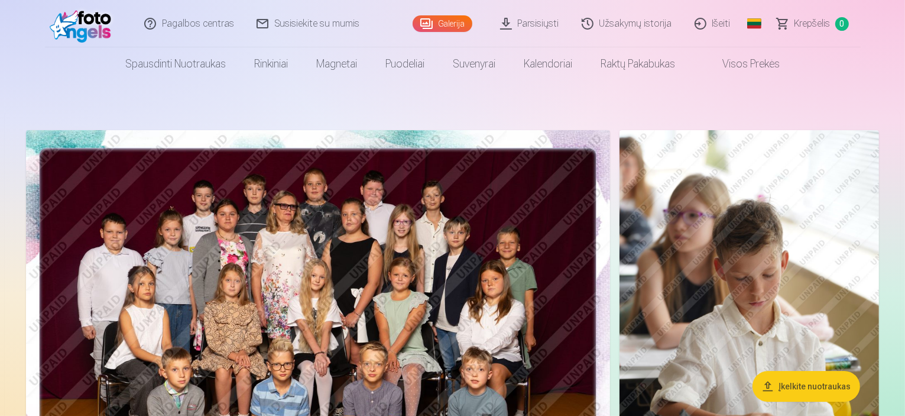
click at [362, 302] on img at bounding box center [318, 325] width 584 height 390
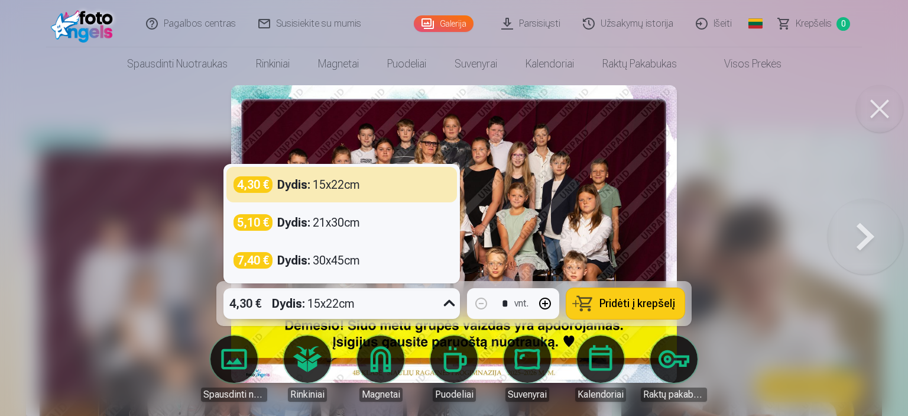
click at [328, 309] on div "Dydis : 15x22cm" at bounding box center [313, 303] width 83 height 31
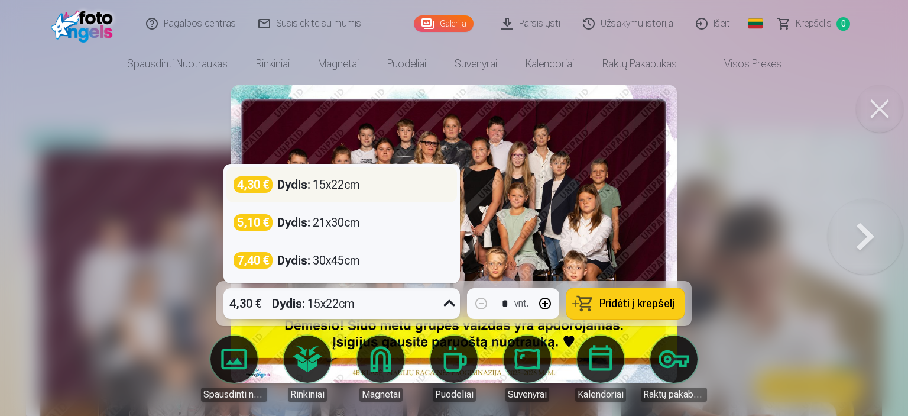
click at [369, 191] on div "4,30 € Dydis : 15x22cm" at bounding box center [342, 184] width 216 height 17
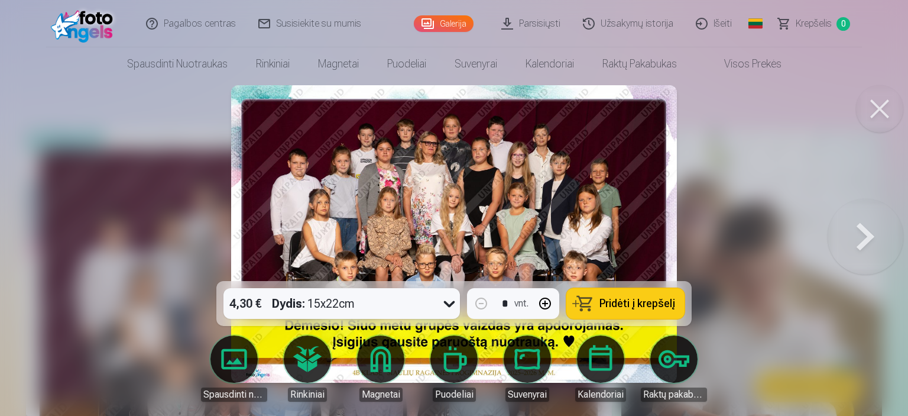
click at [624, 309] on span "Pridėti į krepšelį" at bounding box center [637, 303] width 76 height 11
click at [861, 239] on button at bounding box center [866, 234] width 76 height 70
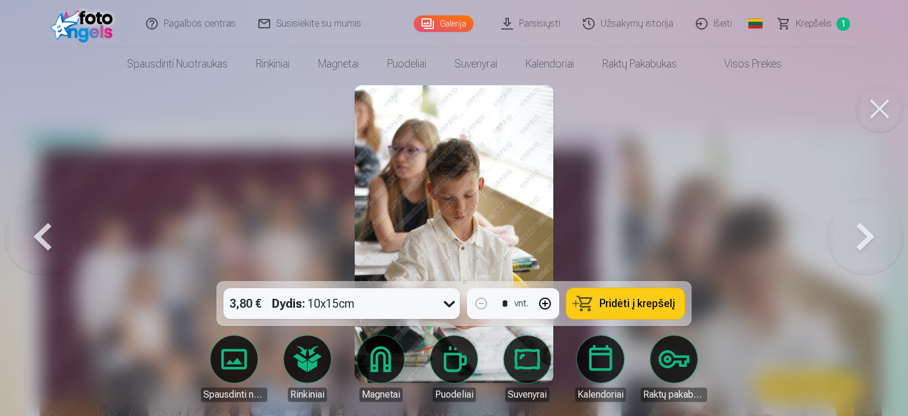
click at [861, 239] on button at bounding box center [866, 234] width 76 height 70
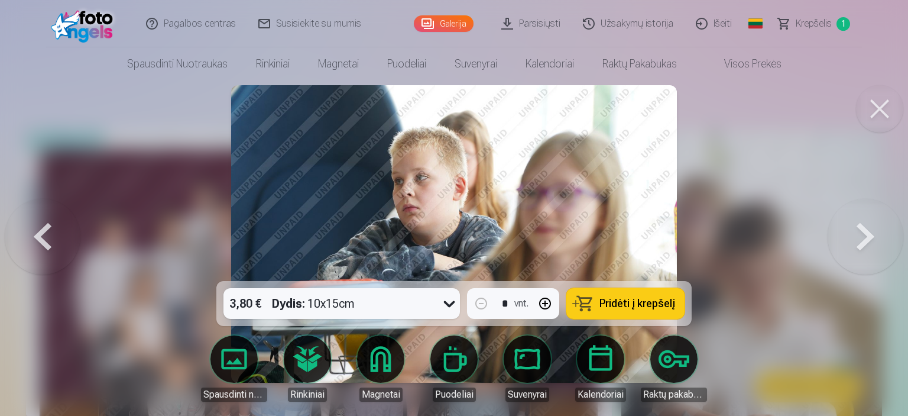
click at [861, 239] on button at bounding box center [866, 234] width 76 height 70
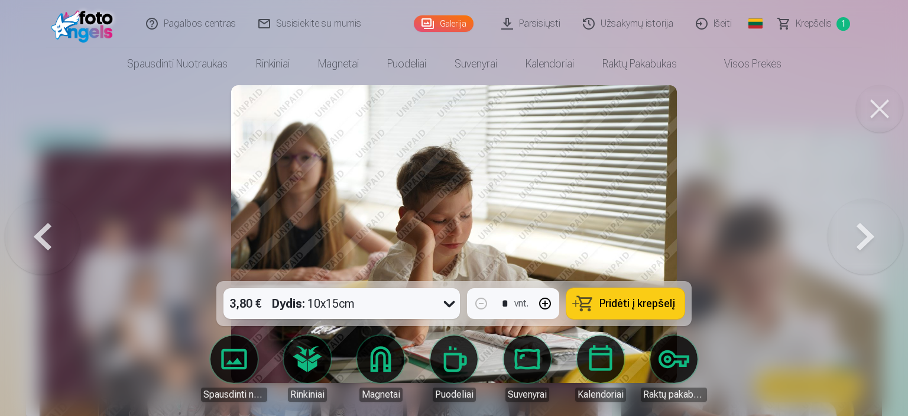
click at [861, 239] on button at bounding box center [866, 234] width 76 height 70
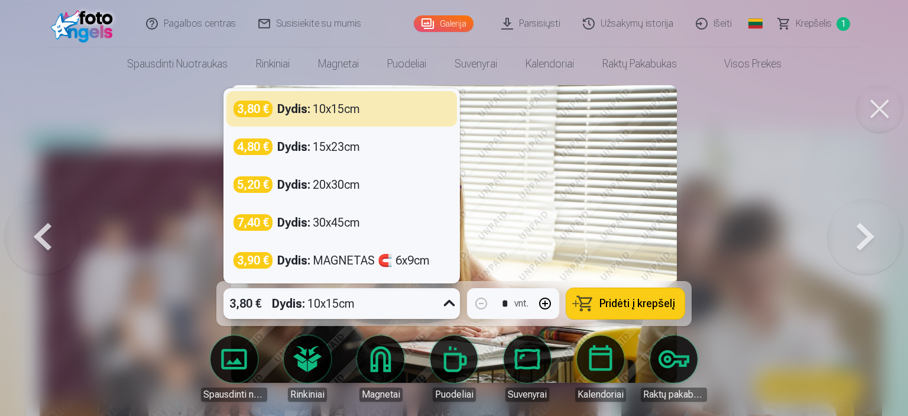
click at [447, 299] on icon at bounding box center [449, 303] width 19 height 19
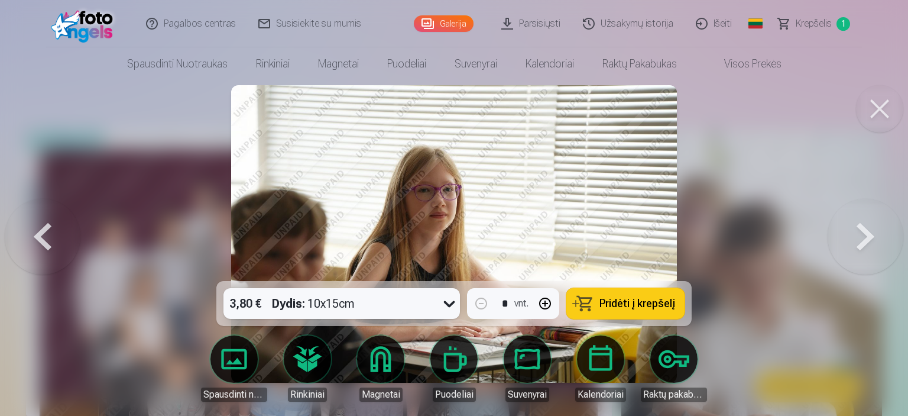
click at [648, 303] on span "Pridėti į krepšelį" at bounding box center [637, 303] width 76 height 11
click at [854, 237] on button at bounding box center [866, 234] width 76 height 70
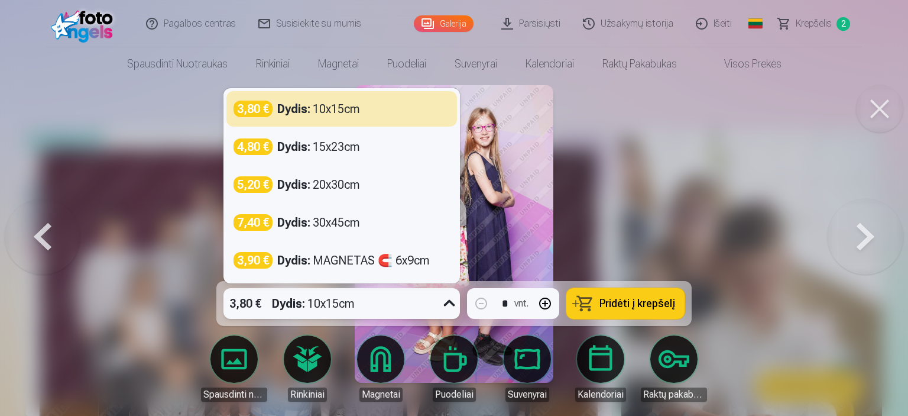
click at [435, 304] on div "3,80 € Dydis : 10x15cm" at bounding box center [330, 303] width 214 height 31
click at [644, 304] on span "Pridėti į krepšelį" at bounding box center [637, 303] width 76 height 11
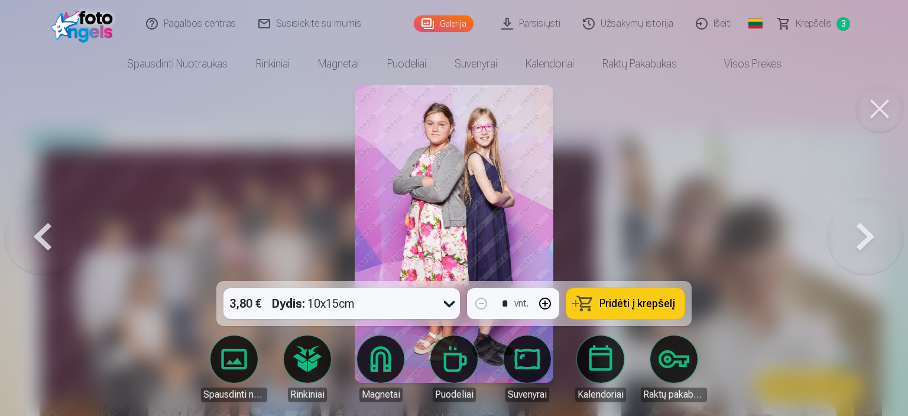
click at [875, 105] on button at bounding box center [879, 108] width 47 height 47
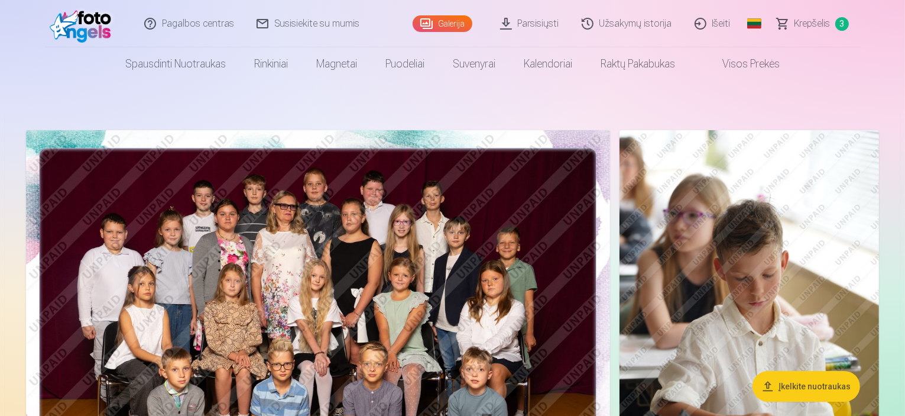
click at [817, 22] on span "Krepšelis" at bounding box center [813, 24] width 36 height 14
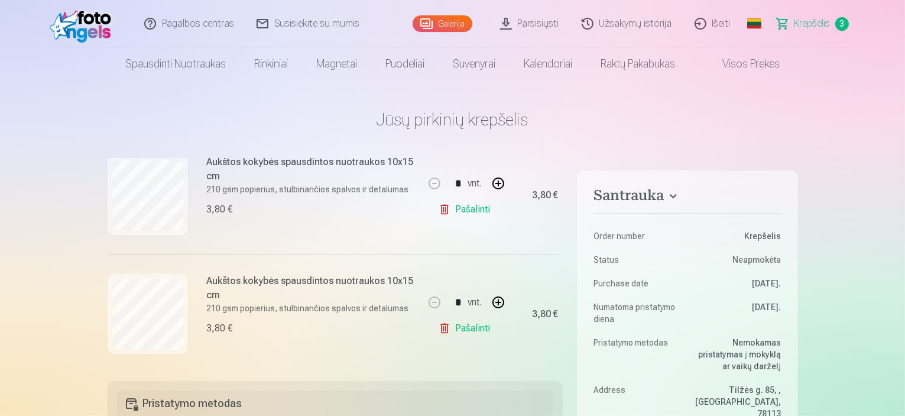
scroll to position [283, 0]
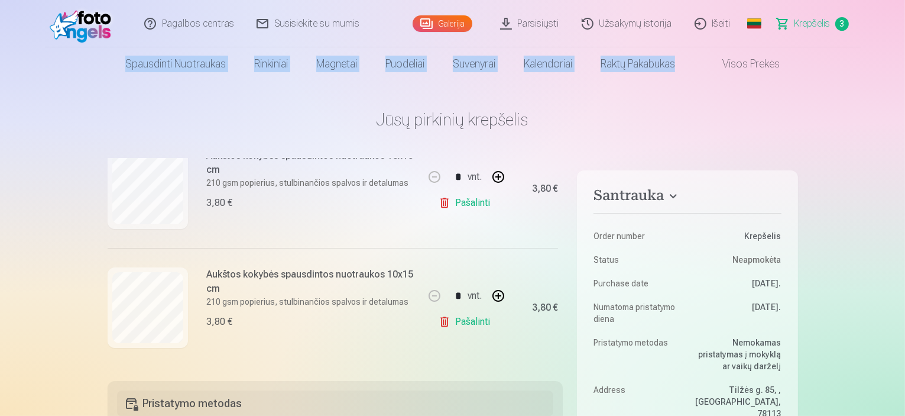
drag, startPoint x: 903, startPoint y: 33, endPoint x: 902, endPoint y: 57, distance: 24.3
click at [902, 57] on header "Pagalbos centras Susisiekite su mumis Galerija Parsisiųsti Užsakymų istorija Iš…" at bounding box center [452, 40] width 905 height 80
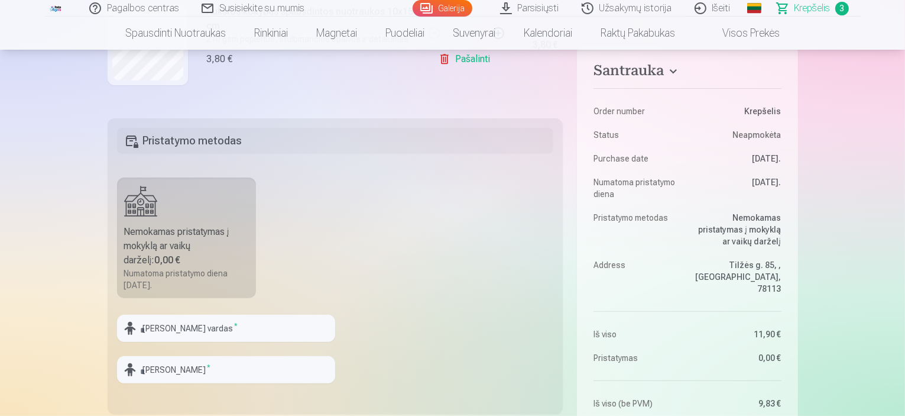
scroll to position [260, 0]
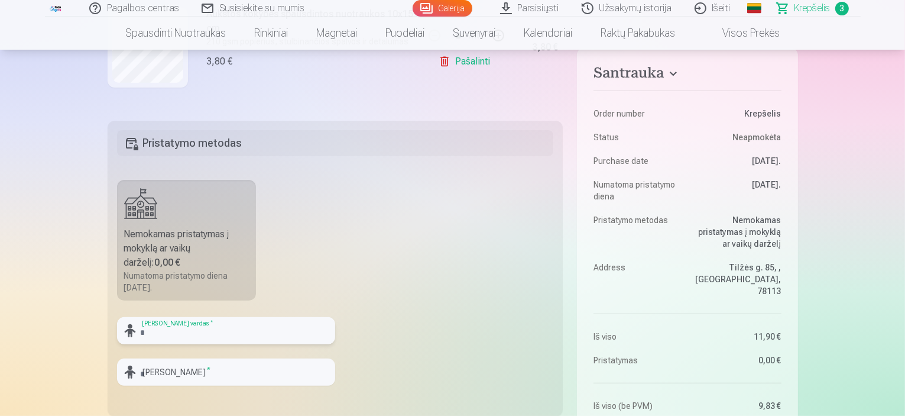
click at [178, 329] on input "text" at bounding box center [226, 330] width 218 height 27
click at [287, 342] on input "****" at bounding box center [226, 330] width 218 height 27
type input "*****"
click at [192, 368] on input "text" at bounding box center [226, 371] width 218 height 27
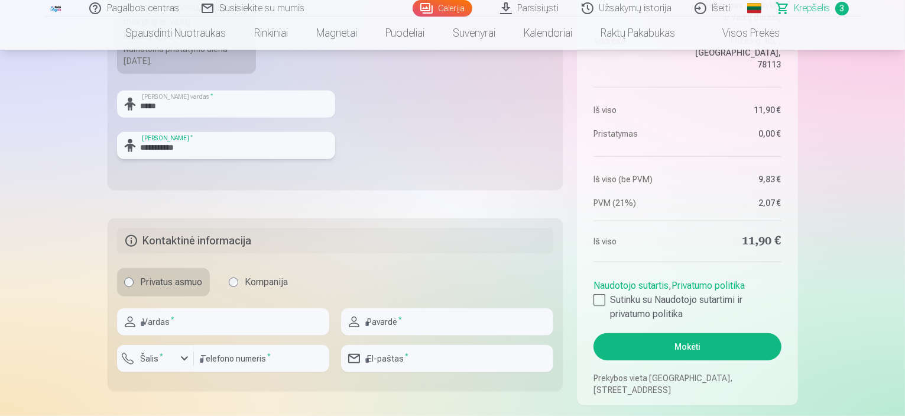
scroll to position [505, 0]
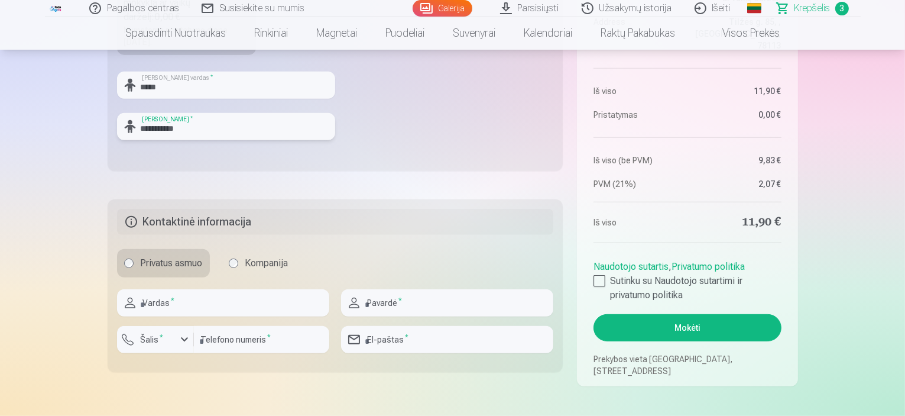
type input "**********"
click at [215, 310] on input "text" at bounding box center [223, 302] width 212 height 27
type input "****"
type input "**********"
type input "*********"
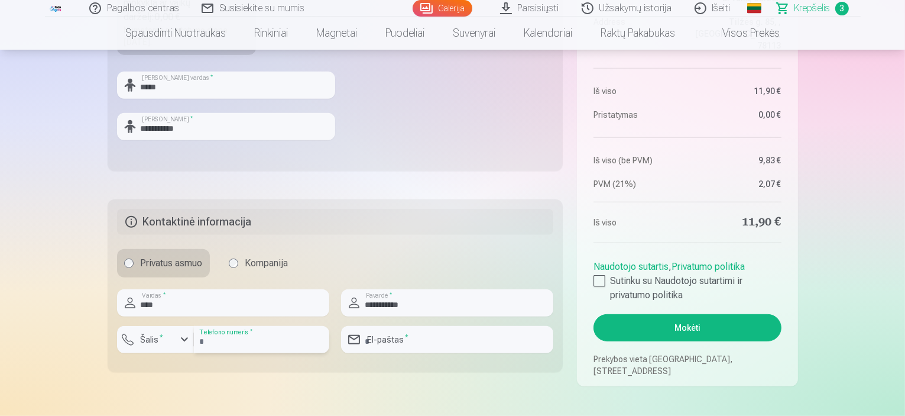
type input "**********"
click at [203, 343] on input "*********" at bounding box center [261, 339] width 135 height 27
click at [247, 371] on fieldset "**********" at bounding box center [336, 285] width 456 height 173
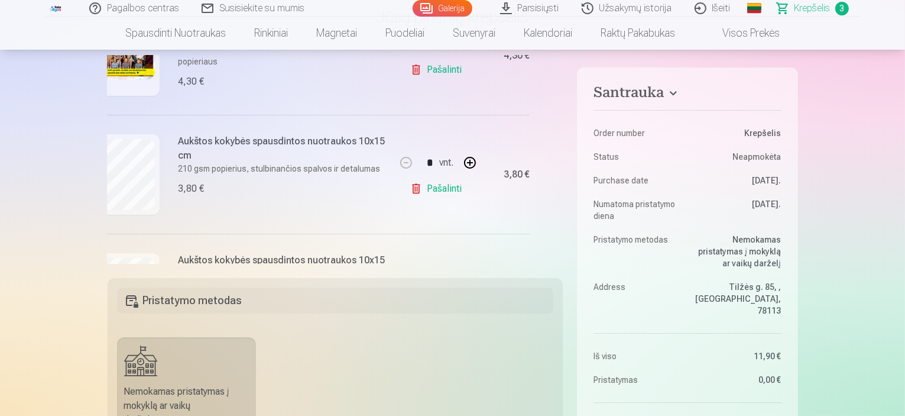
scroll to position [187, 28]
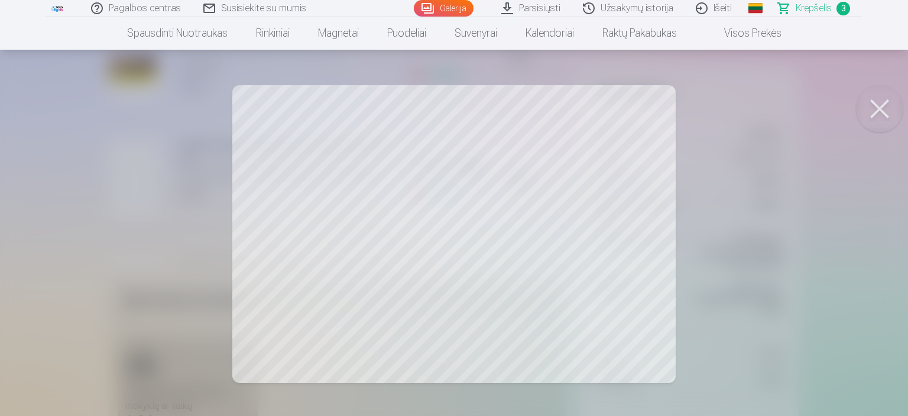
click at [547, 321] on div at bounding box center [454, 208] width 908 height 416
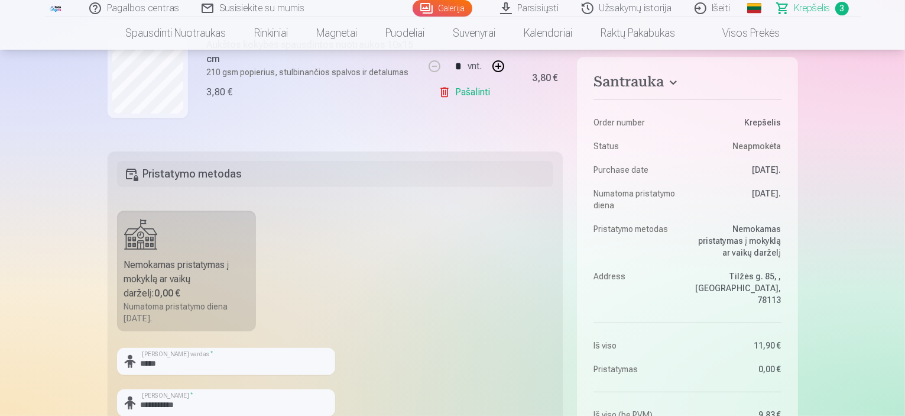
scroll to position [228, 0]
click at [508, 300] on fieldset "**********" at bounding box center [336, 301] width 456 height 296
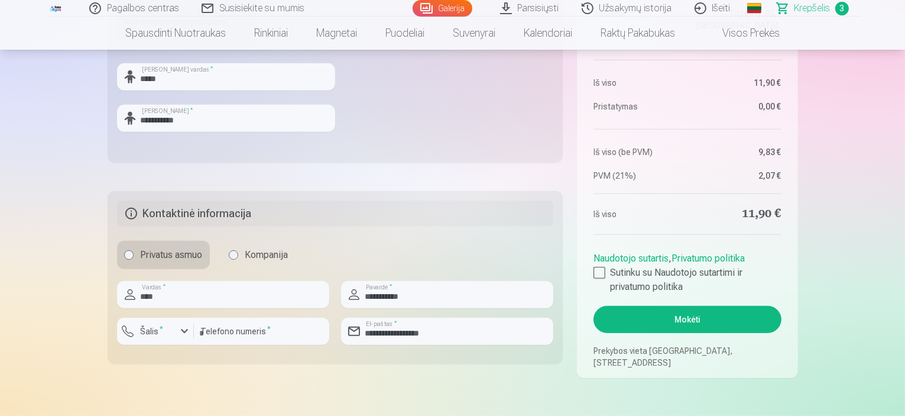
scroll to position [524, 0]
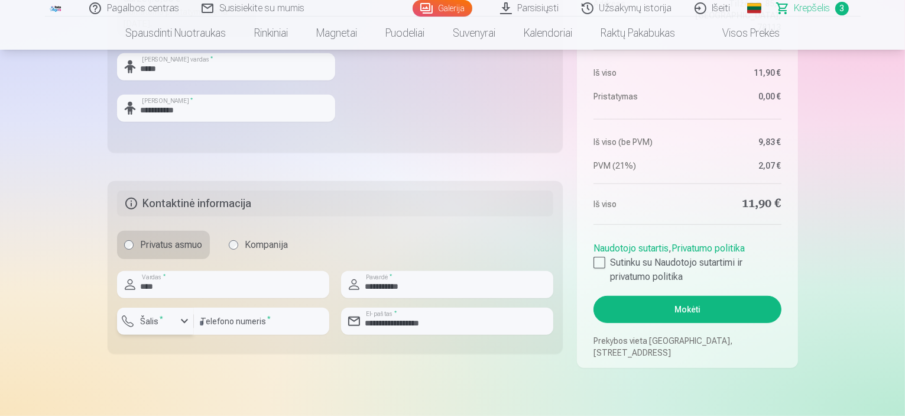
click at [184, 316] on div "button" at bounding box center [184, 321] width 14 height 14
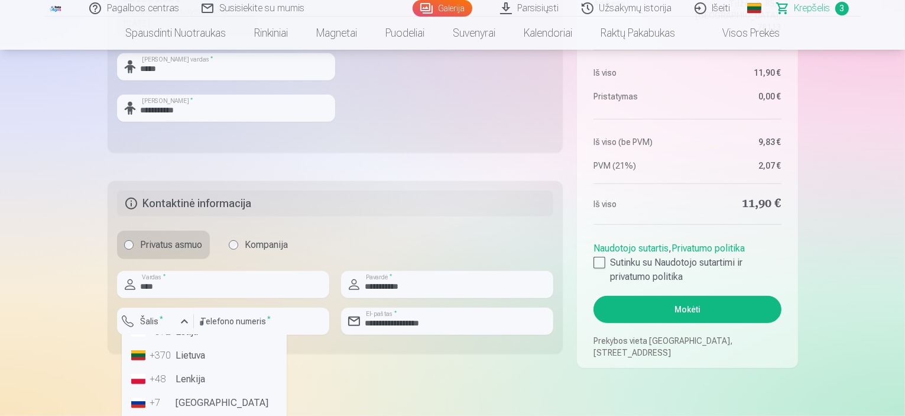
scroll to position [101, 0]
click at [183, 349] on li "+370 Lietuva" at bounding box center [204, 348] width 155 height 24
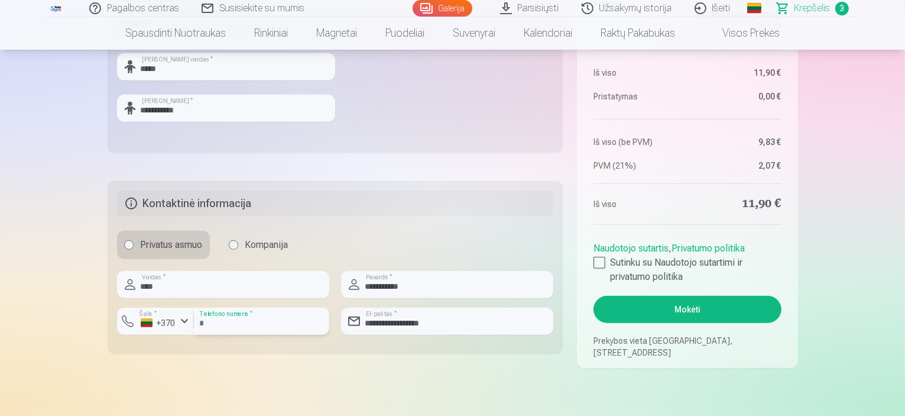
click at [203, 322] on input "*********" at bounding box center [261, 320] width 135 height 27
click at [247, 320] on input "********" at bounding box center [261, 320] width 135 height 27
type input "********"
click at [208, 364] on div "Santrauka Order number Krepšelis Status Neapmokėta Purchase date 13.09.2025. Nu…" at bounding box center [453, 1] width 690 height 733
click at [598, 260] on div at bounding box center [600, 263] width 12 height 12
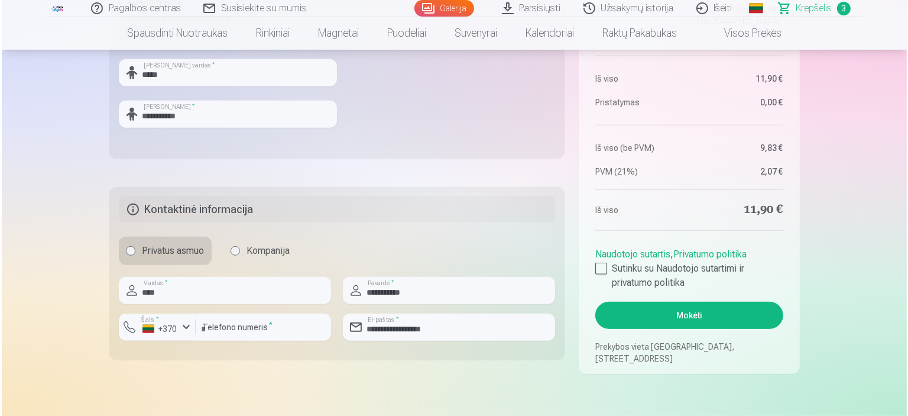
scroll to position [520, 0]
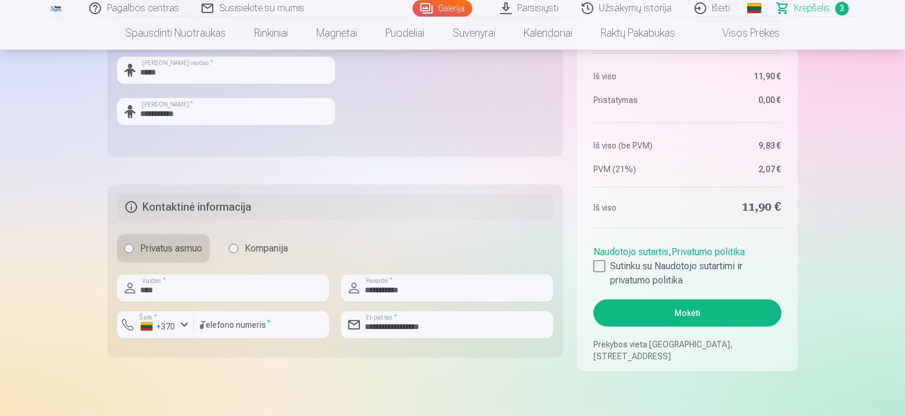
click at [705, 306] on button "Mokėti" at bounding box center [687, 312] width 187 height 27
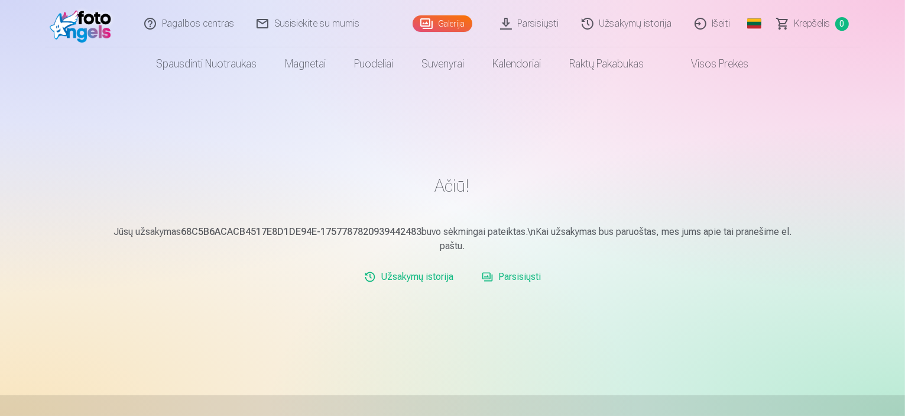
click at [513, 277] on link "Parsisiųsti" at bounding box center [511, 277] width 69 height 24
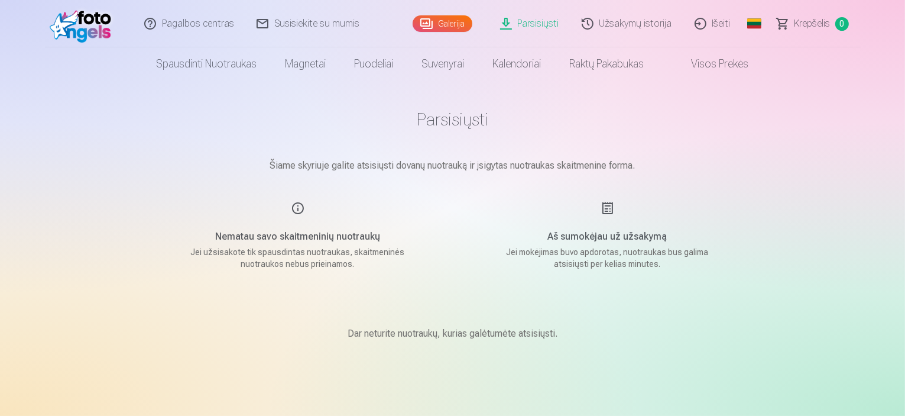
click at [544, 26] on link "Parsisiųsti" at bounding box center [530, 23] width 82 height 47
click at [819, 28] on span "Krepšelis" at bounding box center [813, 24] width 36 height 14
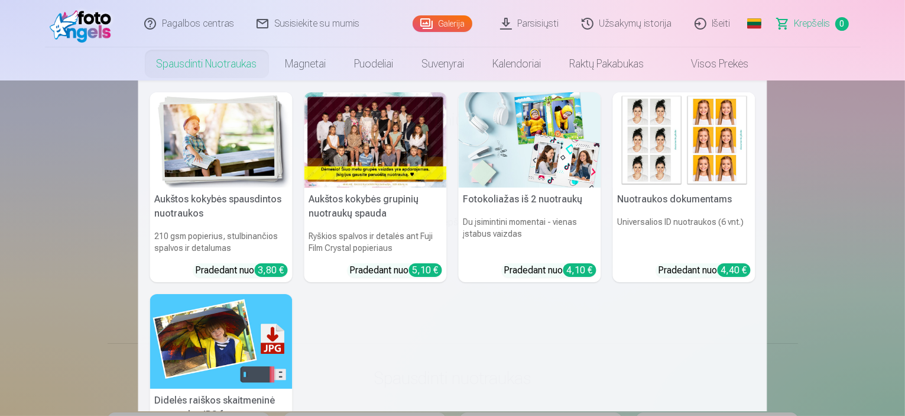
click at [236, 64] on link "Spausdinti nuotraukas" at bounding box center [206, 63] width 129 height 33
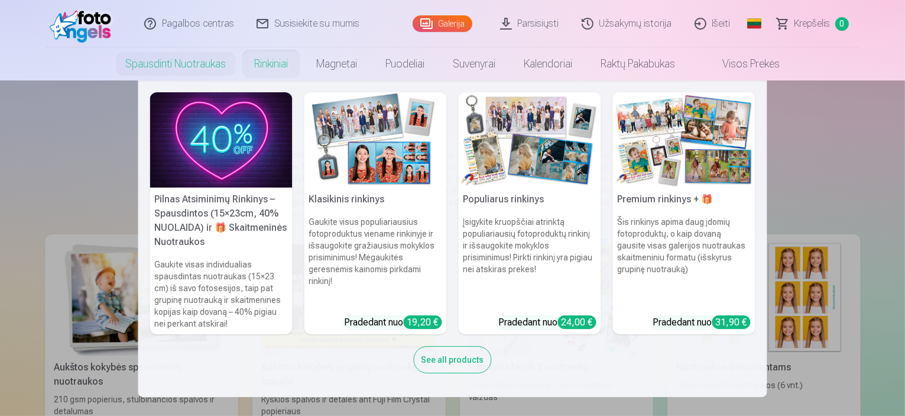
click at [865, 172] on nav "Pilnas Atsiminimų Rinkinys – Spausdintos (15×23cm, 40% NUOLAIDA) ir 🎁 Skaitmeni…" at bounding box center [452, 238] width 905 height 316
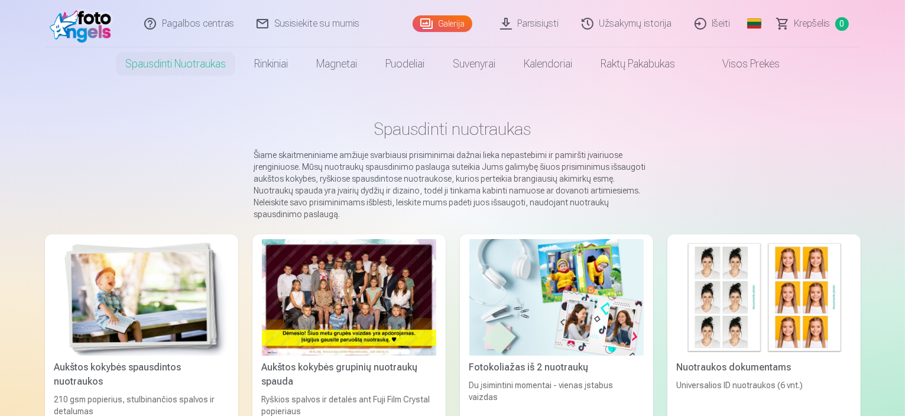
click at [627, 24] on link "Užsakymų istorija" at bounding box center [627, 23] width 113 height 47
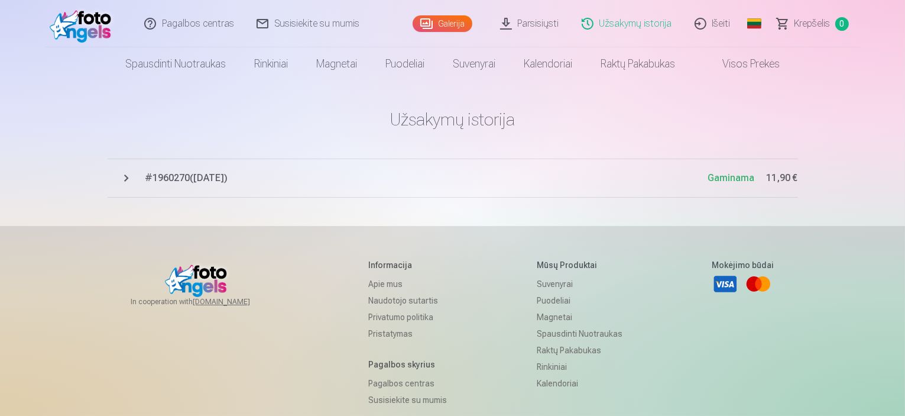
click at [173, 181] on span "# 1960270 ( 13.09.2025 )" at bounding box center [426, 178] width 563 height 14
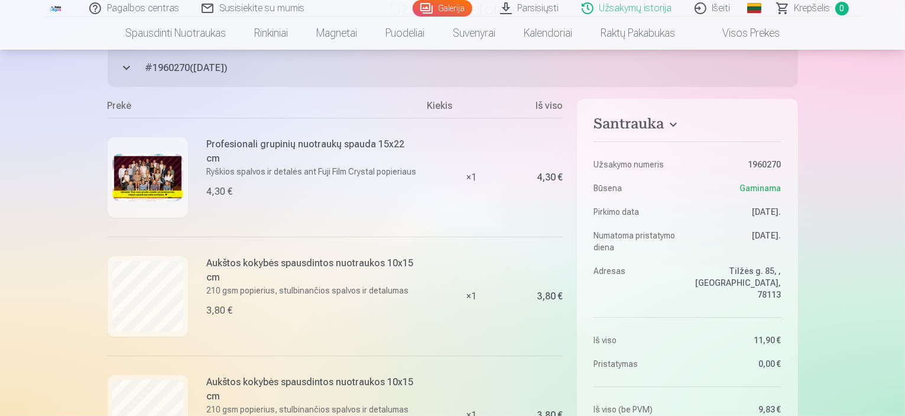
scroll to position [108, 0]
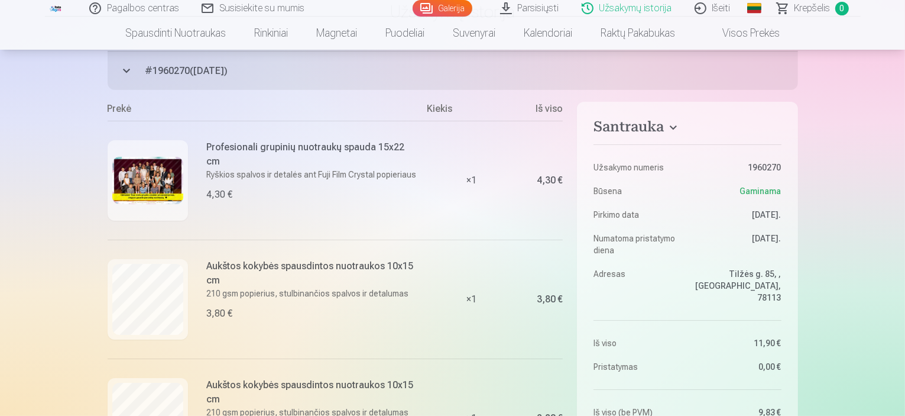
click at [756, 274] on dd "Tilžės g. 85, , Šiauliai, 78113" at bounding box center [737, 285] width 88 height 35
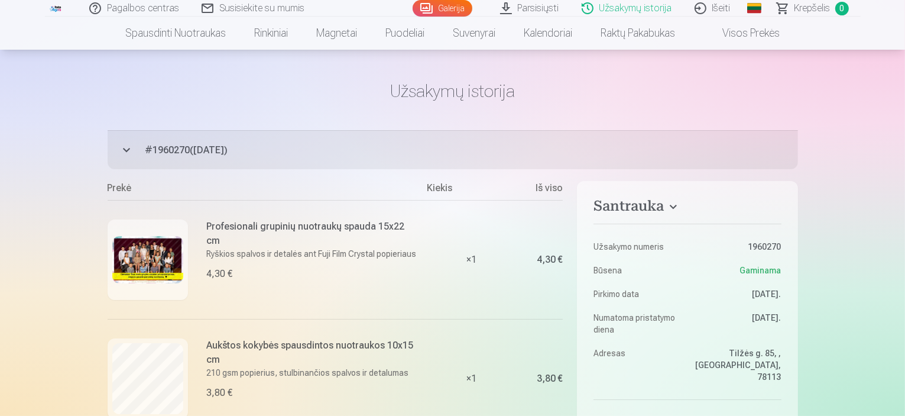
scroll to position [25, 0]
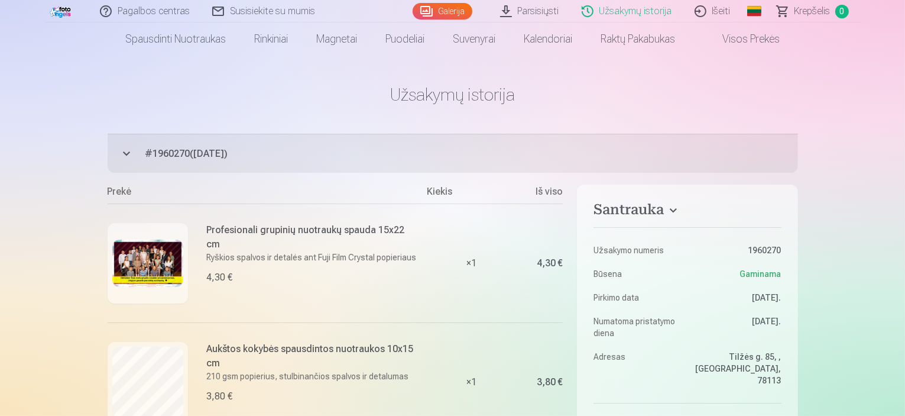
click at [183, 155] on span "# 1960270 ( 13.09.2025 )" at bounding box center [471, 154] width 653 height 14
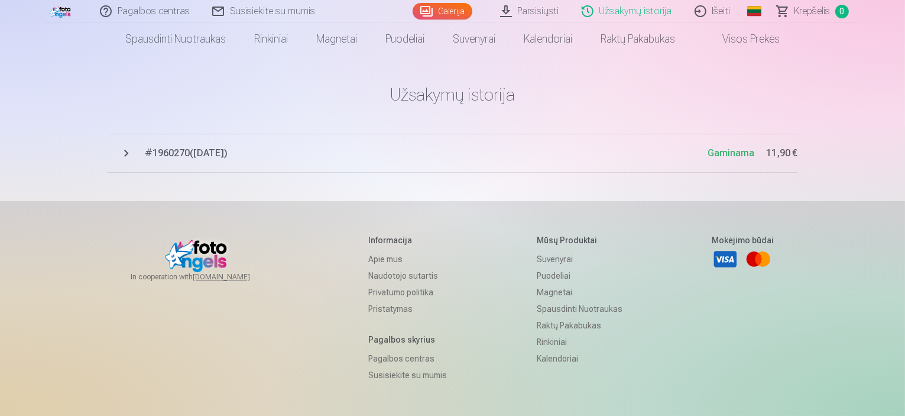
click at [183, 155] on span "# 1960270 ( 13.09.2025 )" at bounding box center [426, 153] width 563 height 14
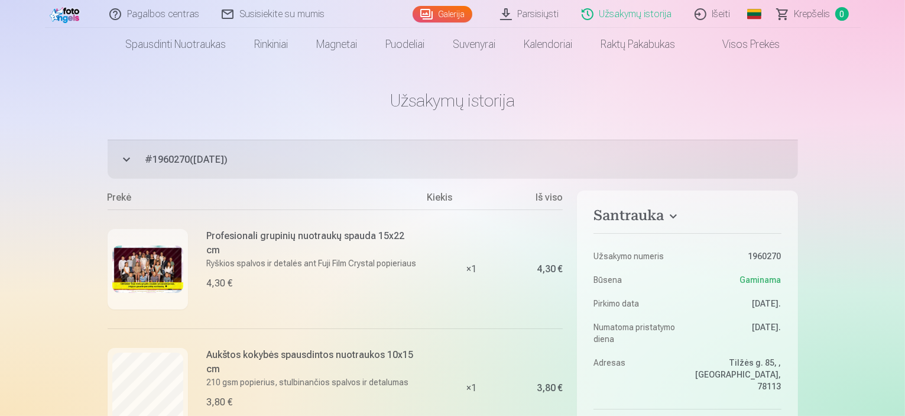
scroll to position [18, 0]
